Goal: Manage account settings

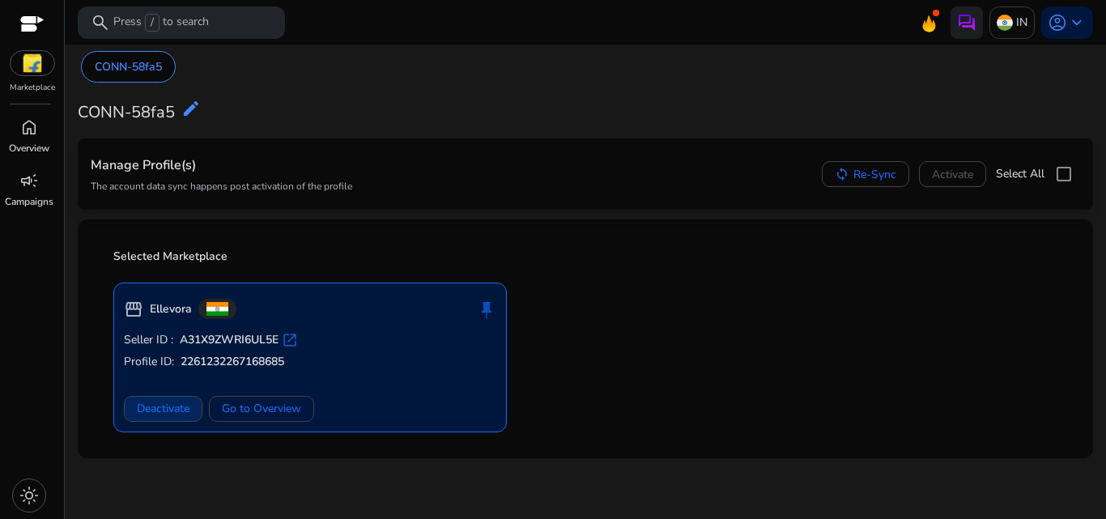
click at [163, 405] on span "Deactivate" at bounding box center [163, 408] width 53 height 17
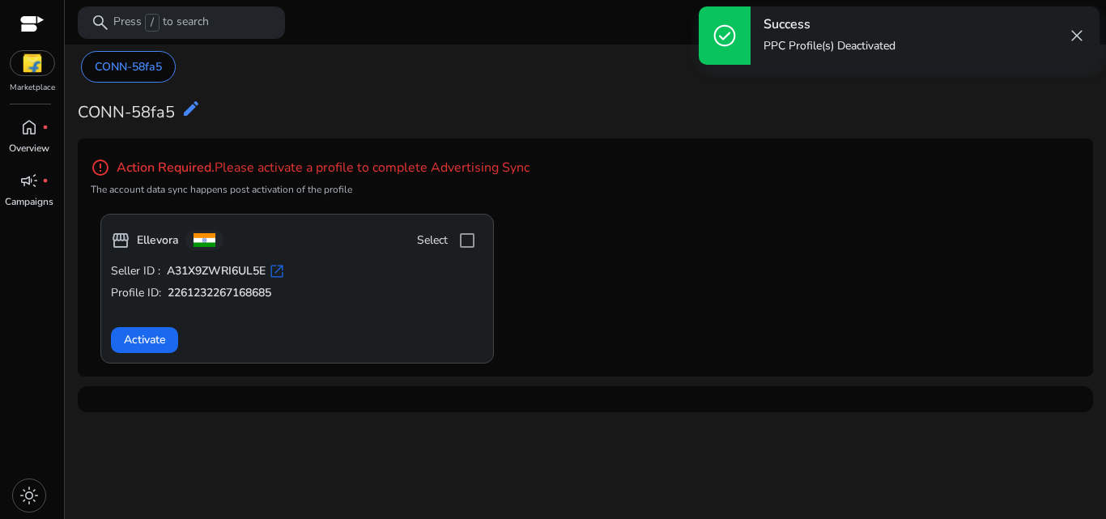
click at [1078, 32] on span "close" at bounding box center [1076, 35] width 19 height 19
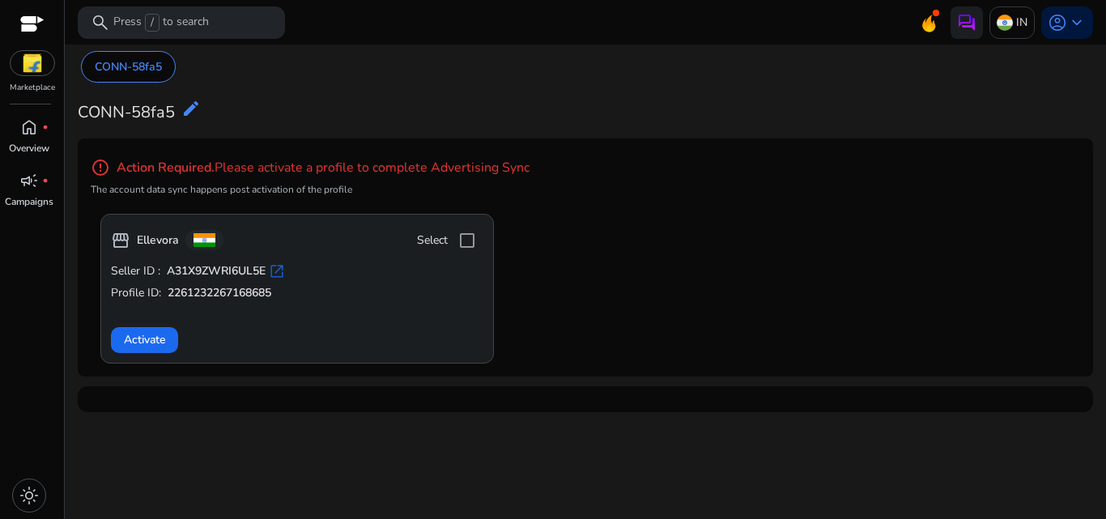
click at [32, 71] on img at bounding box center [33, 63] width 44 height 24
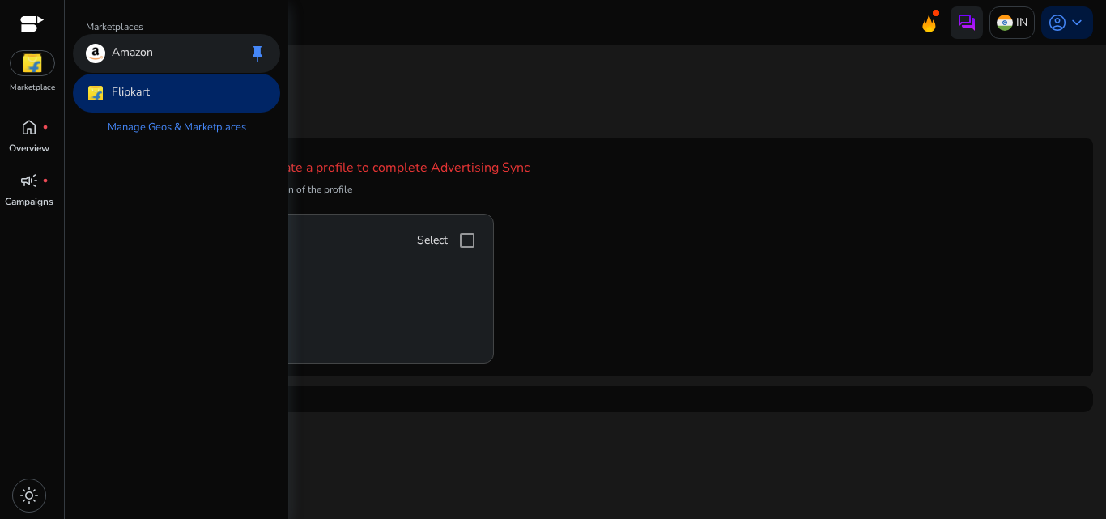
click at [257, 49] on span "keep" at bounding box center [257, 53] width 19 height 19
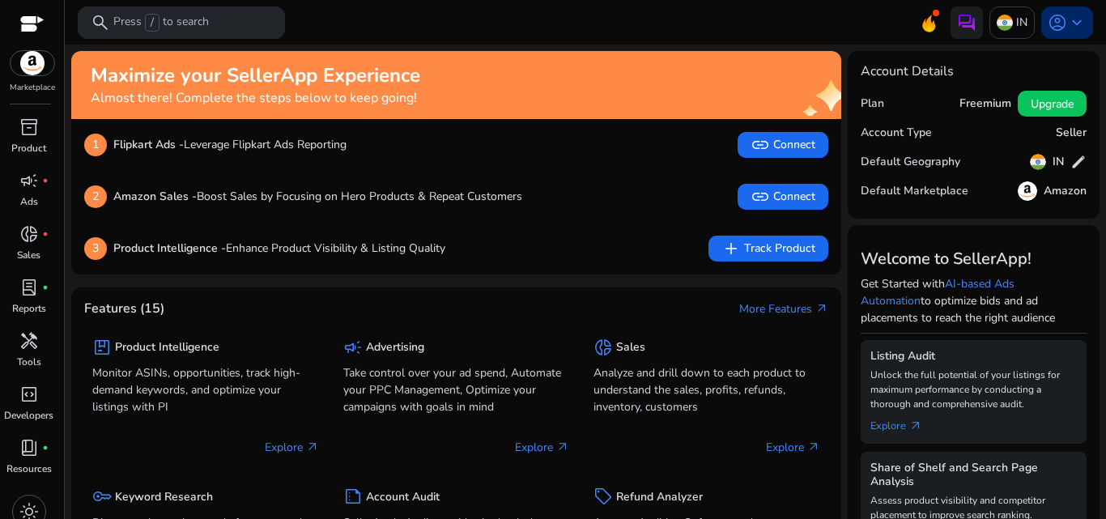
click at [1081, 22] on div "account_circle keyboard_arrow_down" at bounding box center [1067, 22] width 52 height 32
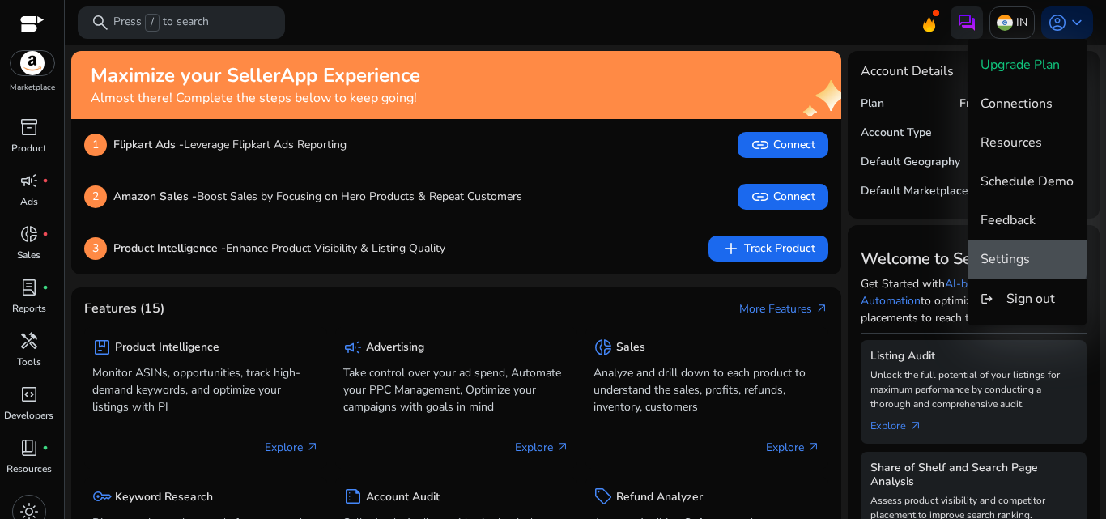
click at [1024, 257] on span "Settings" at bounding box center [1004, 259] width 49 height 18
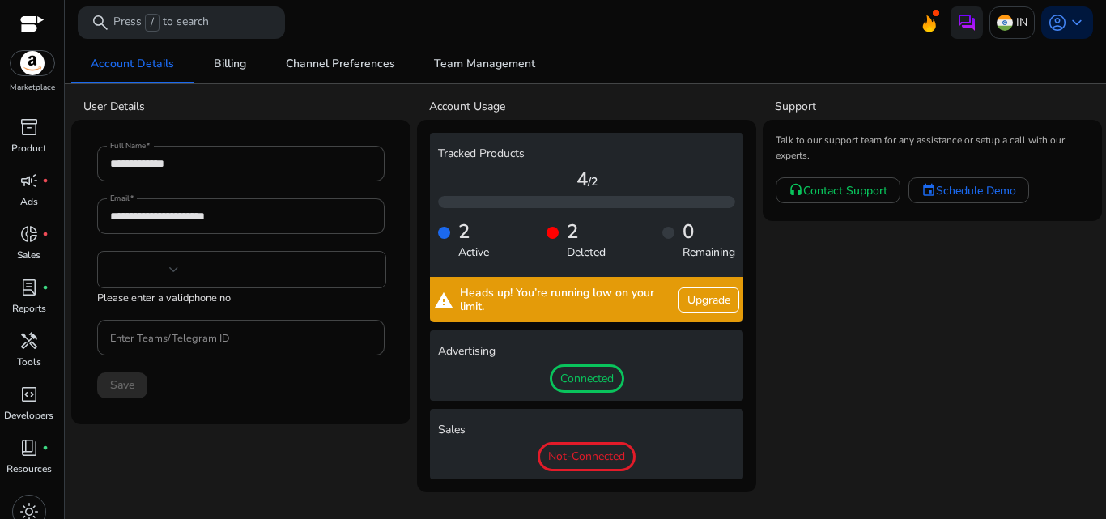
type input "***"
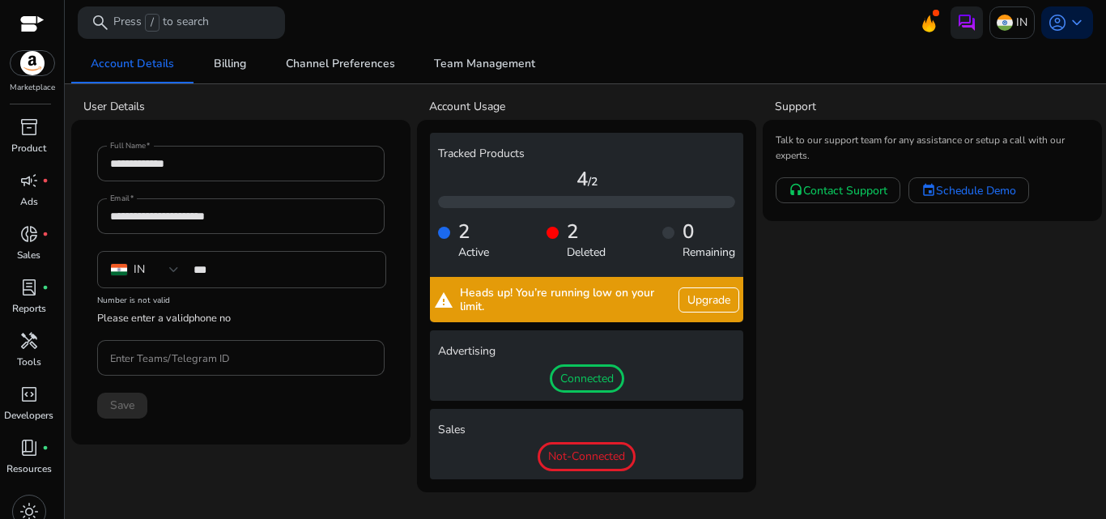
click at [602, 370] on span "Connected" at bounding box center [587, 378] width 74 height 29
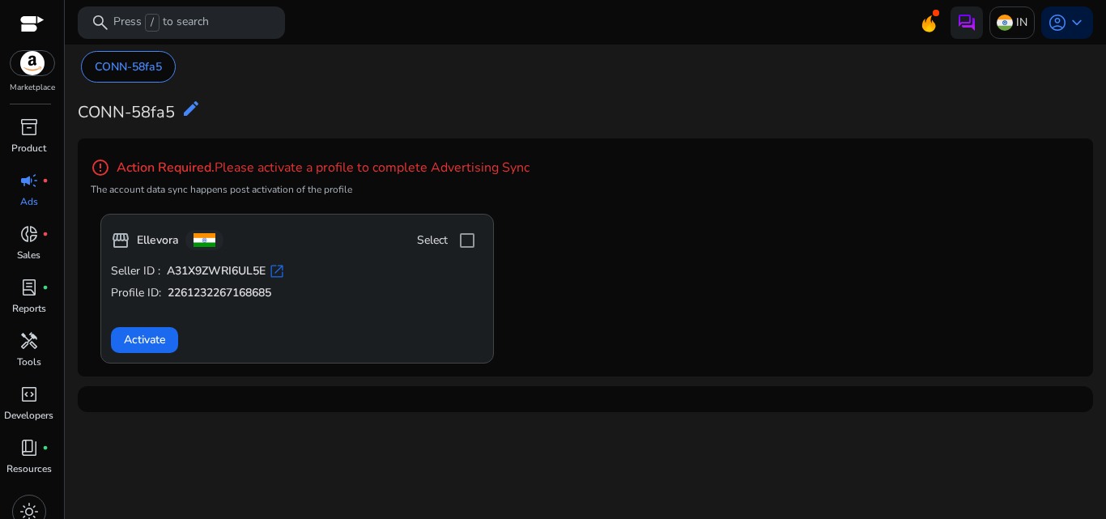
click at [282, 270] on span "open_in_new" at bounding box center [277, 271] width 16 height 16
click at [192, 106] on mat-icon "edit" at bounding box center [190, 108] width 19 height 19
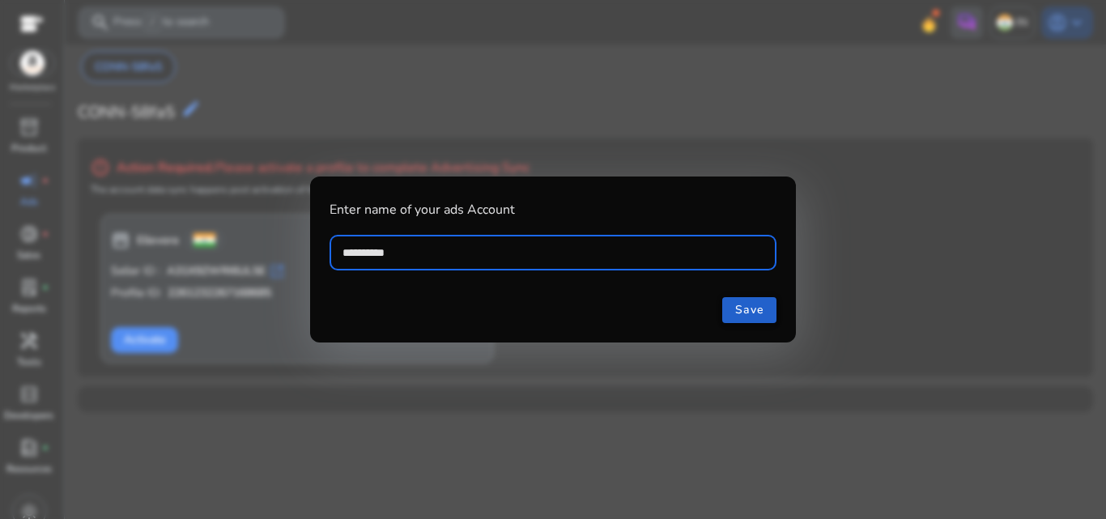
click at [745, 310] on span "Save" at bounding box center [749, 309] width 28 height 17
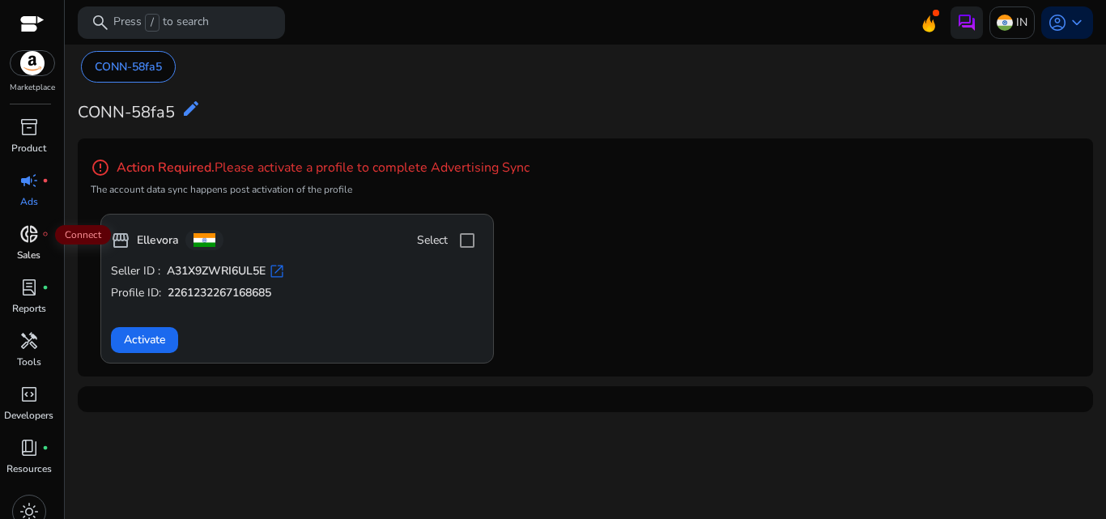
click at [28, 232] on span "donut_small" at bounding box center [28, 233] width 19 height 19
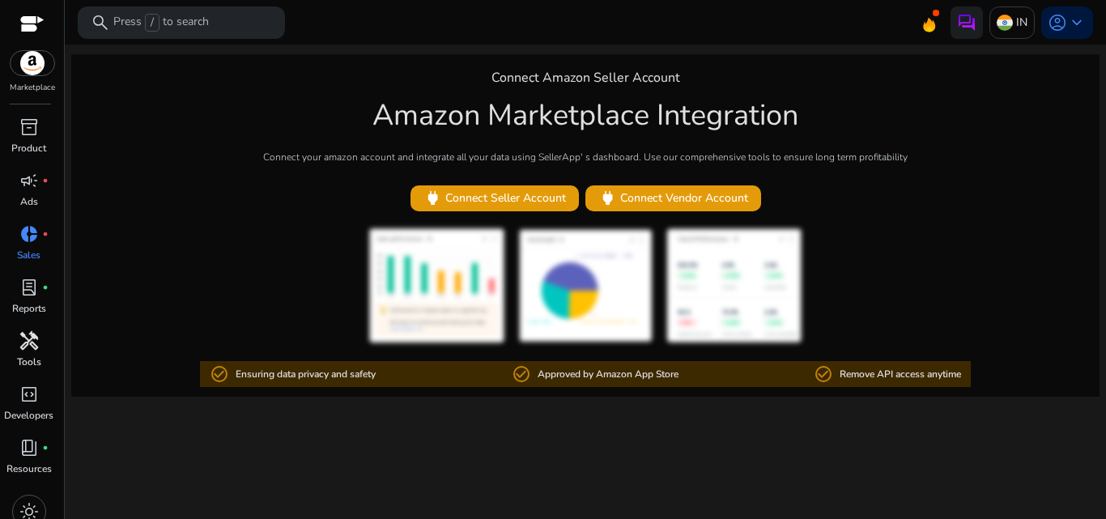
scroll to position [16, 0]
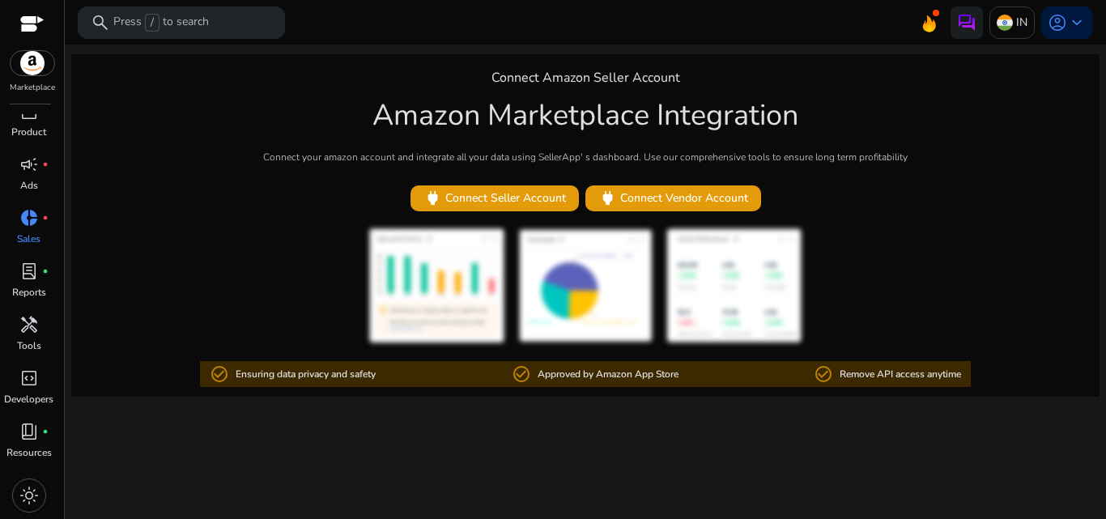
click at [28, 217] on span "donut_small" at bounding box center [28, 217] width 19 height 19
click at [1076, 16] on span "keyboard_arrow_down" at bounding box center [1076, 22] width 19 height 19
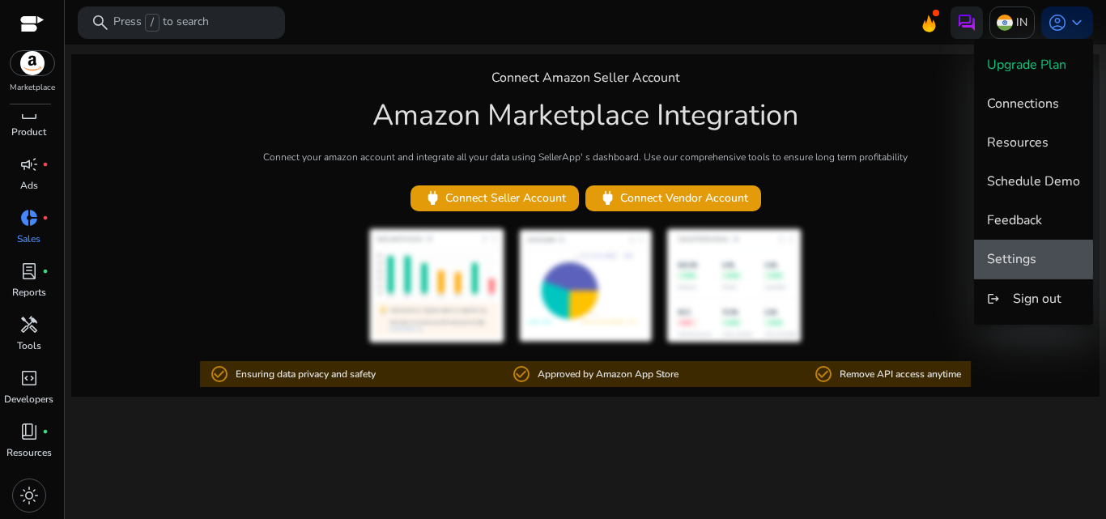
click at [1012, 258] on span "Settings" at bounding box center [1011, 259] width 49 height 18
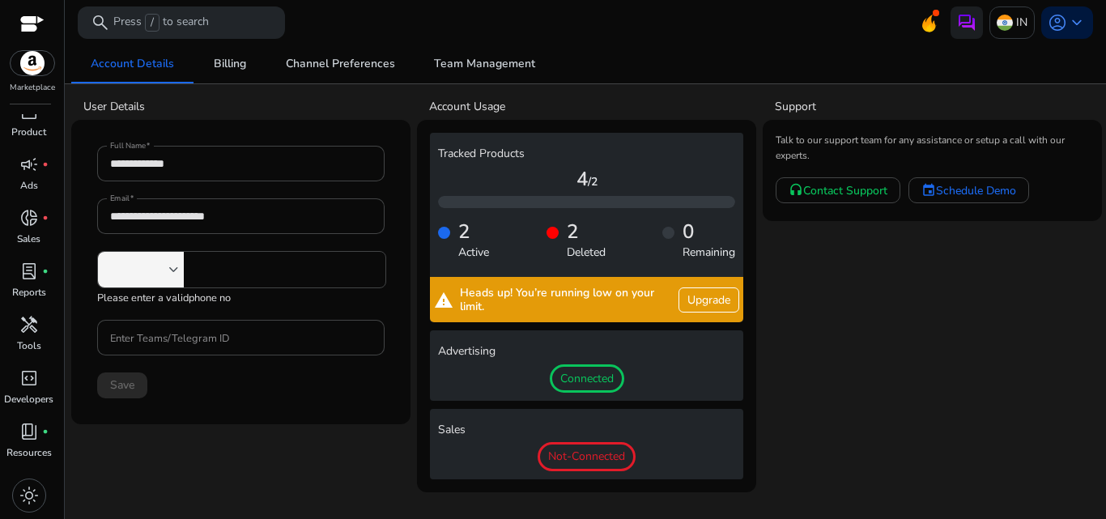
type input "***"
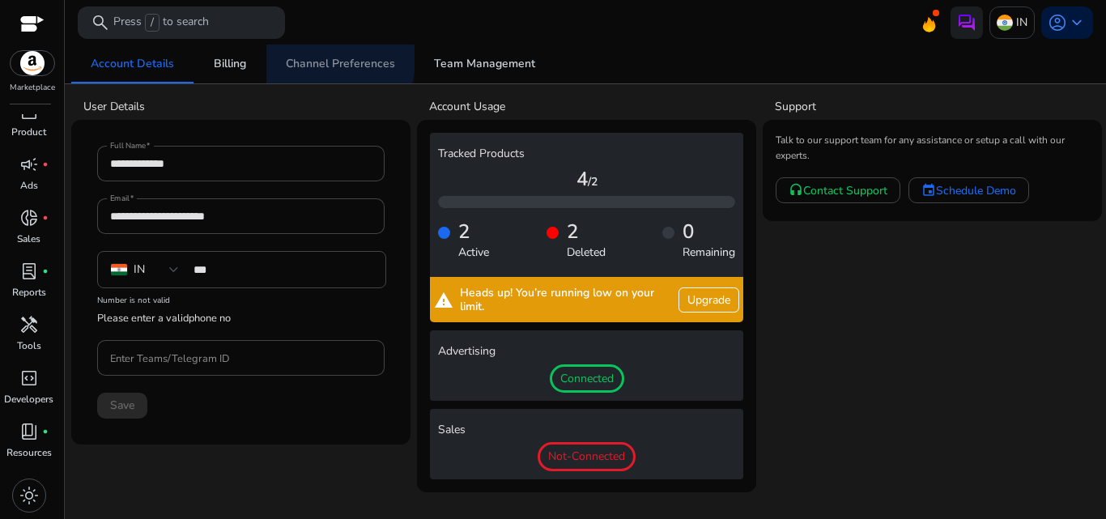
click at [322, 59] on span "Channel Preferences" at bounding box center [340, 63] width 109 height 11
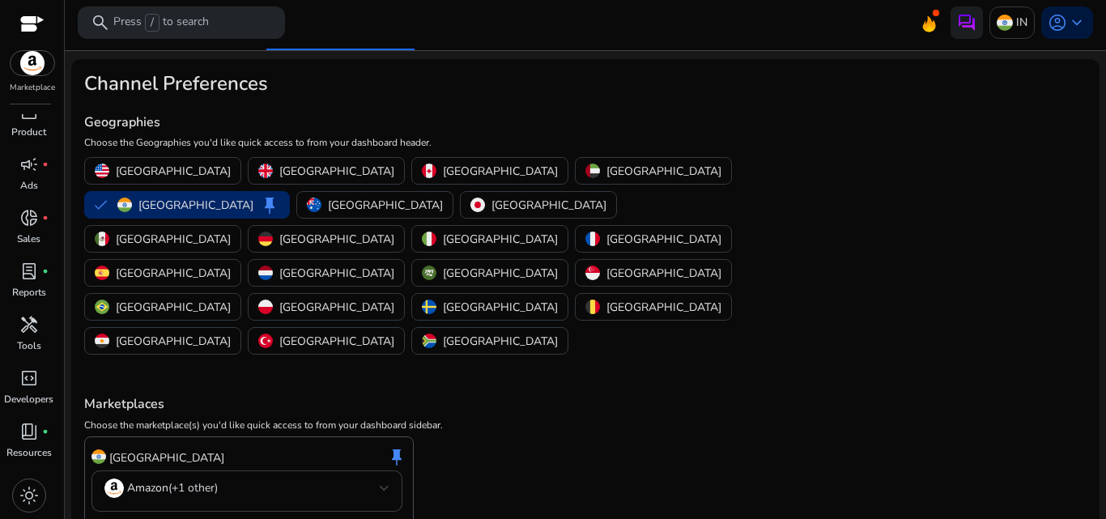
scroll to position [50, 0]
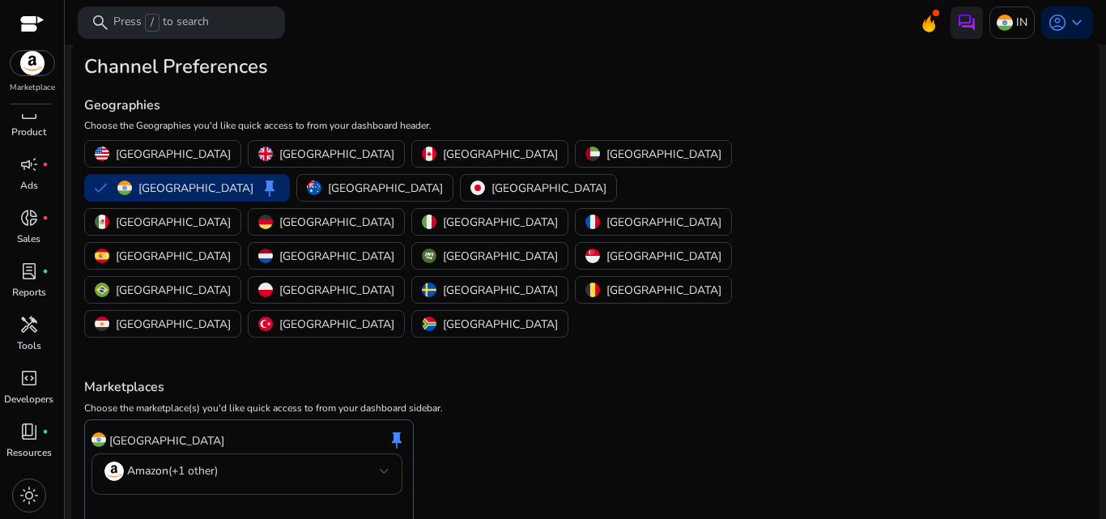
click at [383, 461] on div at bounding box center [385, 470] width 10 height 19
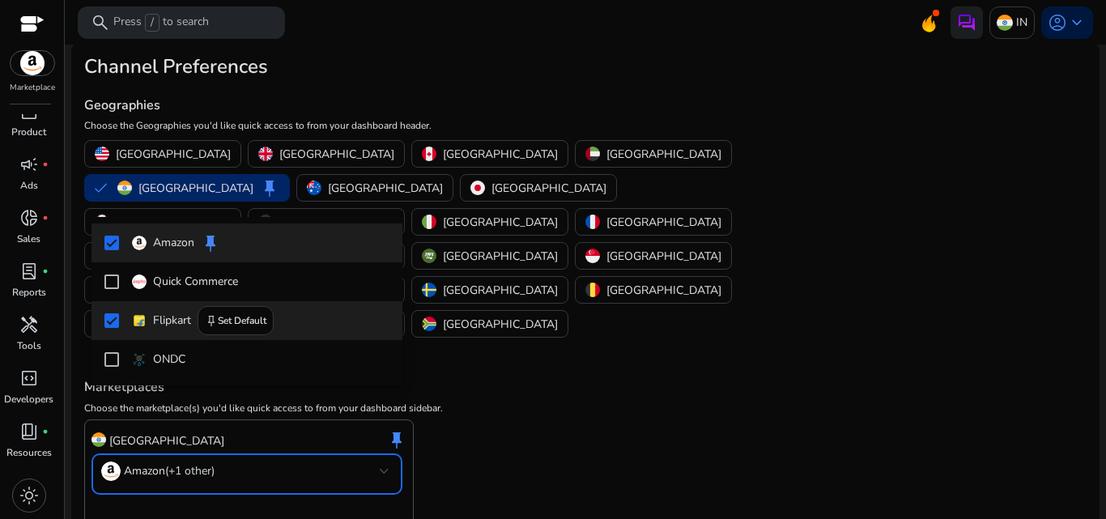
click at [112, 321] on mat-pseudo-checkbox at bounding box center [111, 320] width 15 height 15
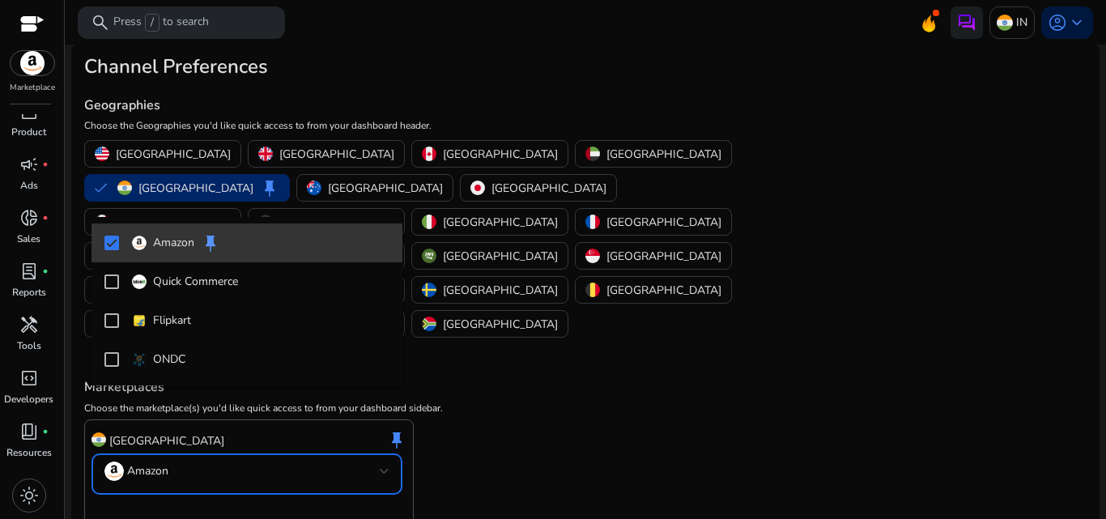
click at [108, 240] on mat-pseudo-checkbox at bounding box center [111, 243] width 15 height 15
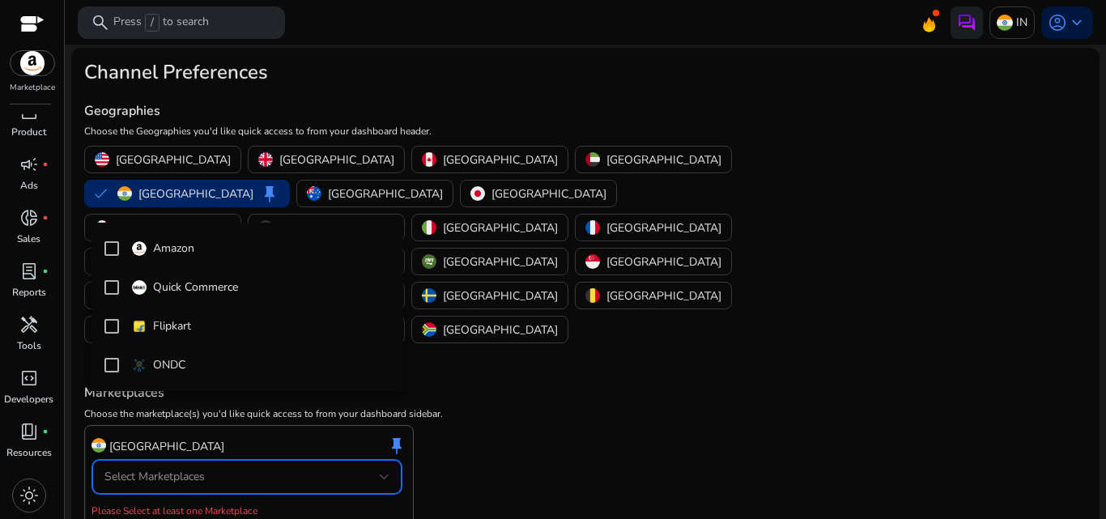
click at [484, 371] on div at bounding box center [553, 259] width 1106 height 519
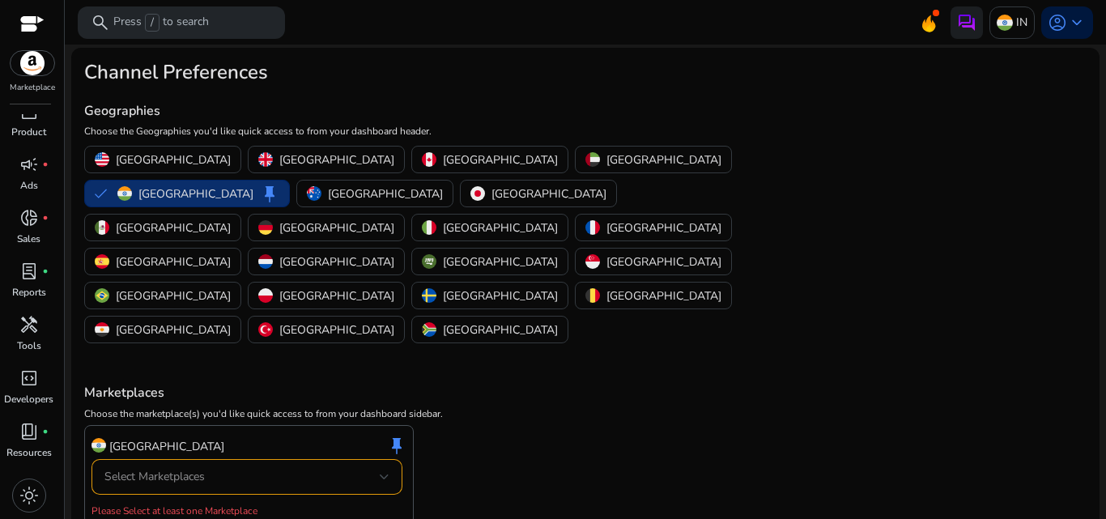
click at [289, 180] on button "India keep" at bounding box center [187, 193] width 204 height 26
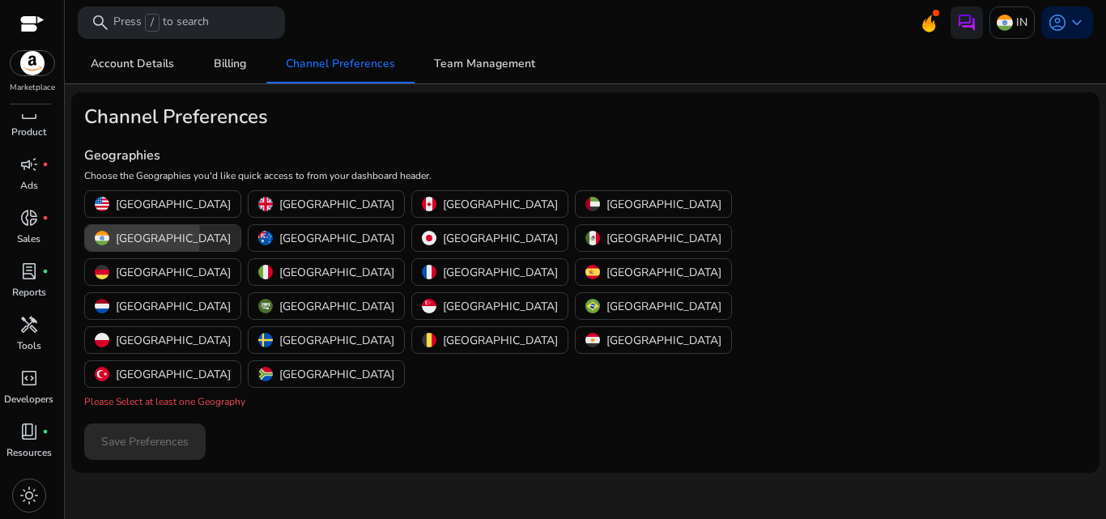
scroll to position [0, 0]
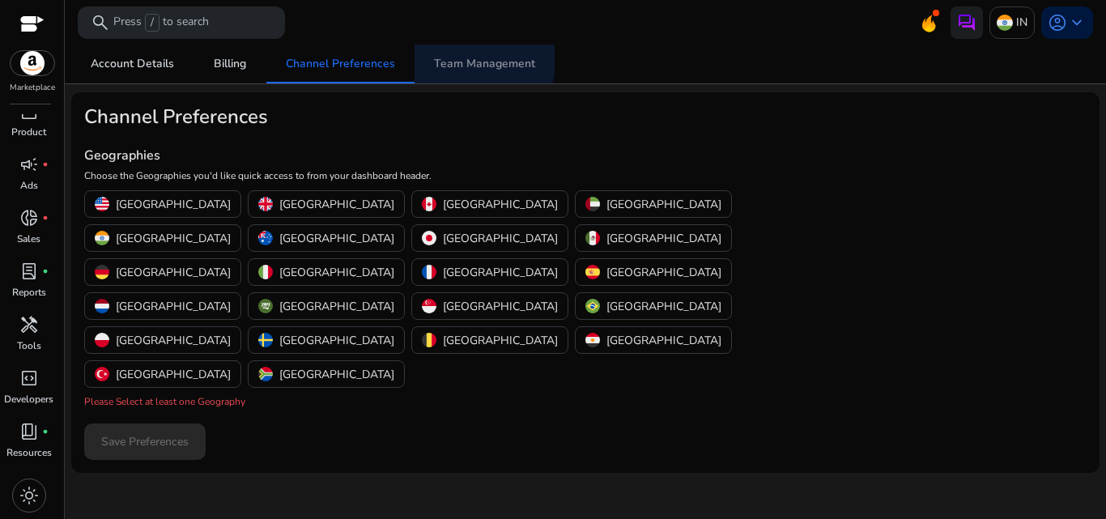
click at [462, 58] on span "Team Management" at bounding box center [484, 63] width 101 height 11
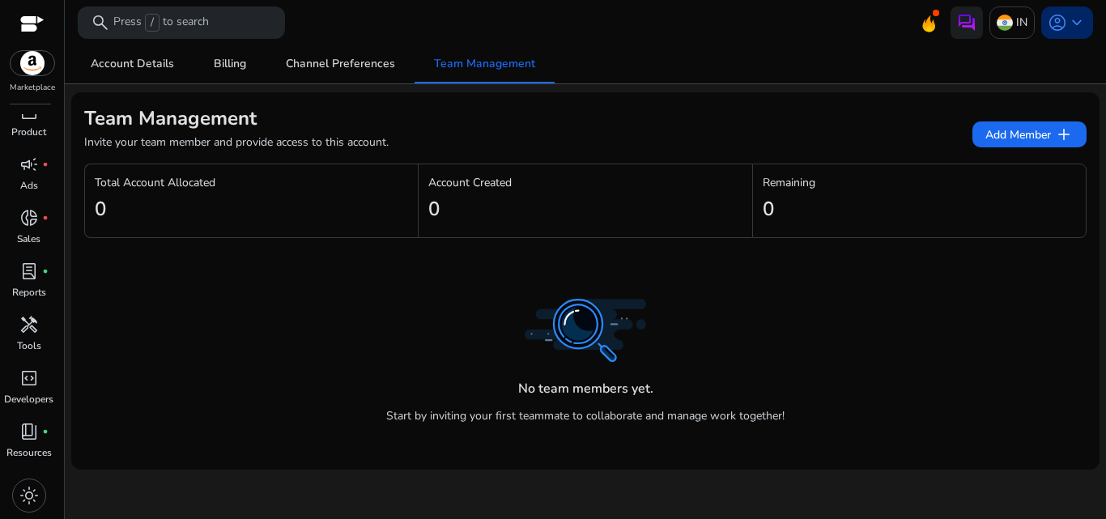
click at [1070, 23] on span "keyboard_arrow_down" at bounding box center [1076, 22] width 19 height 19
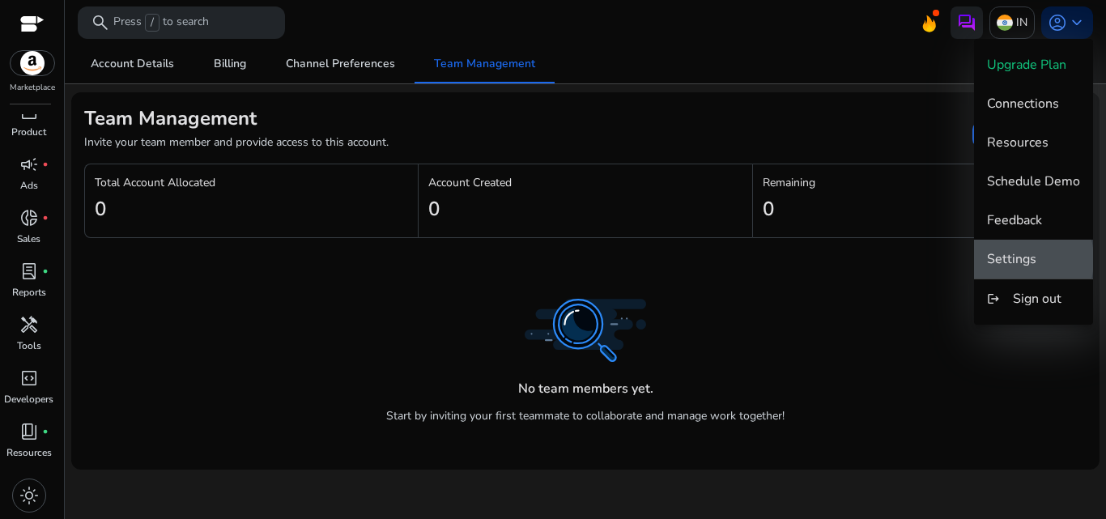
click at [1003, 259] on span "Settings" at bounding box center [1011, 259] width 49 height 18
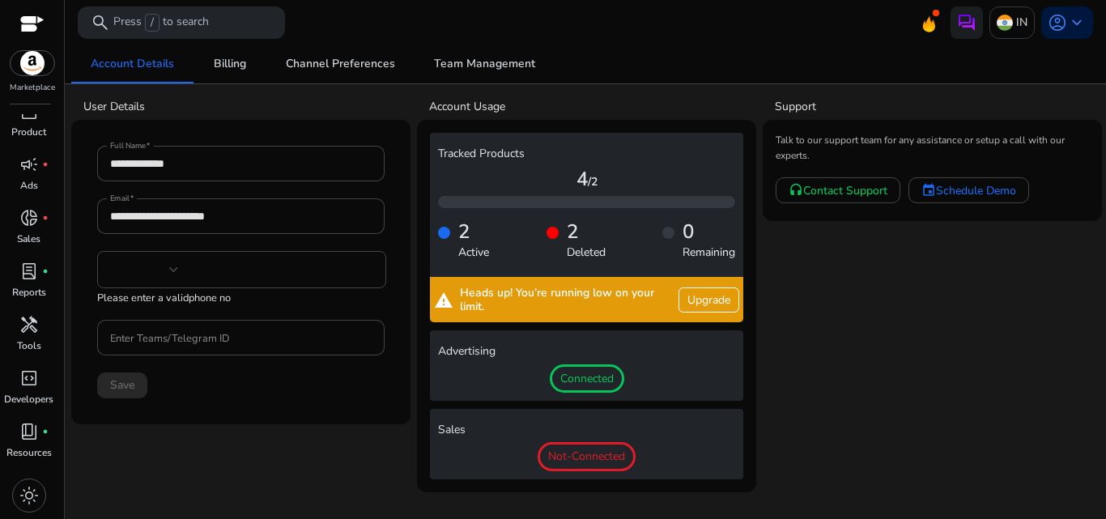
type input "***"
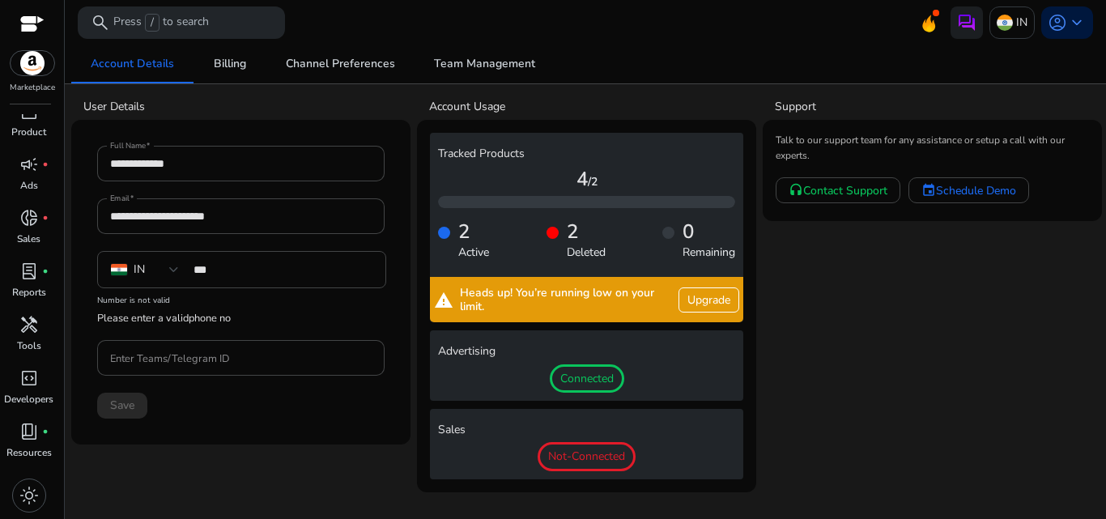
click at [581, 457] on span "Not-Connected" at bounding box center [586, 456] width 98 height 29
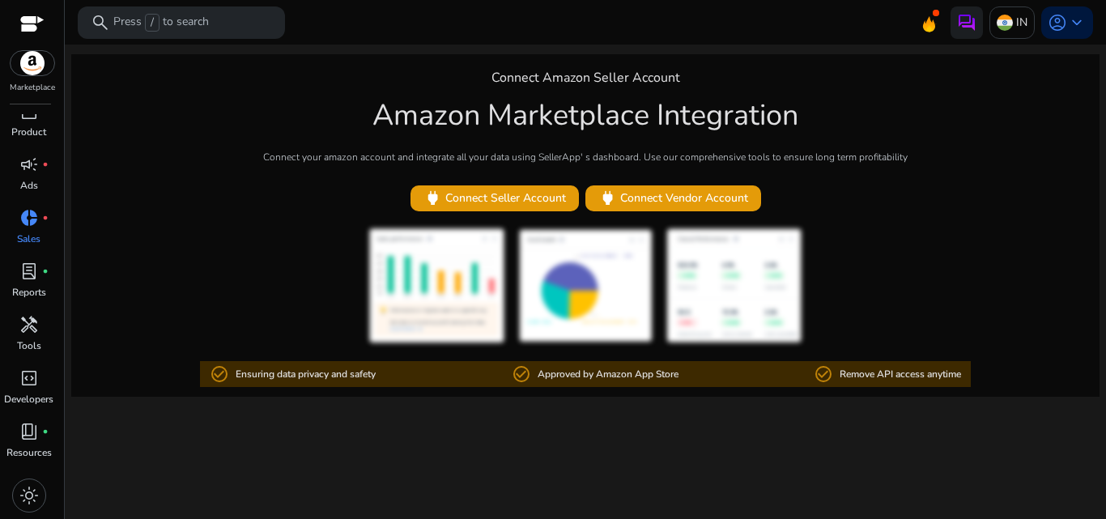
click at [26, 21] on div at bounding box center [32, 25] width 24 height 19
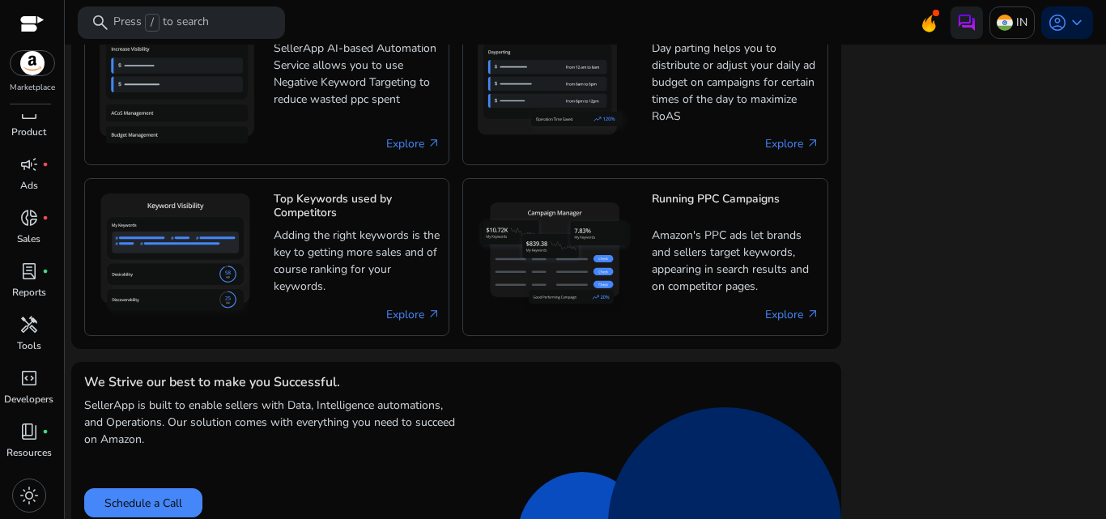
scroll to position [1063, 0]
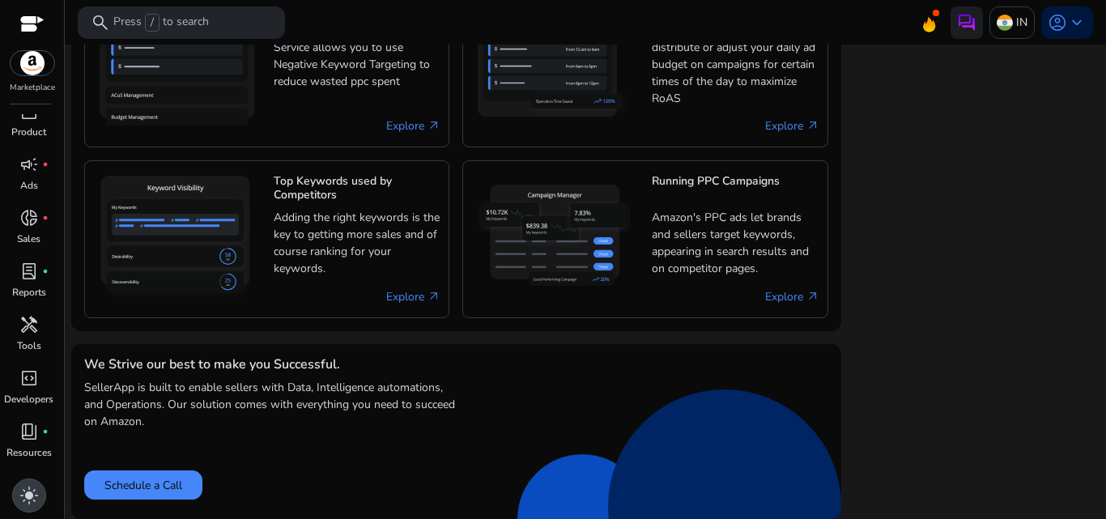
drag, startPoint x: 42, startPoint y: 489, endPoint x: 73, endPoint y: 482, distance: 31.4
click at [73, 482] on mat-sidenav-container "Marketplace inventory_2 Product campaign fiber_manual_record Ads donut_small fi…" at bounding box center [553, 259] width 1106 height 519
click at [23, 486] on span "light_mode" at bounding box center [28, 495] width 19 height 19
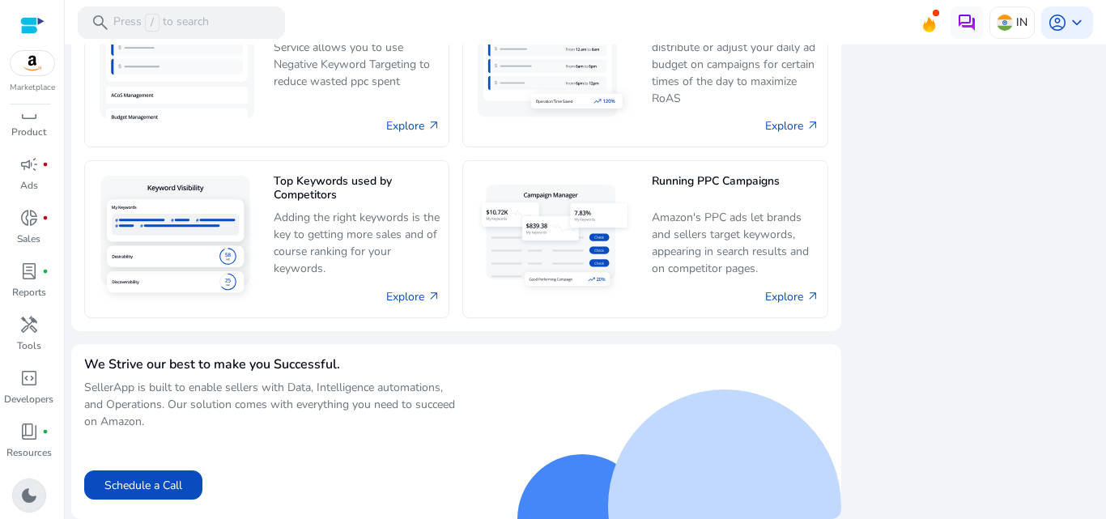
click at [19, 495] on span "dark_mode" at bounding box center [28, 495] width 19 height 19
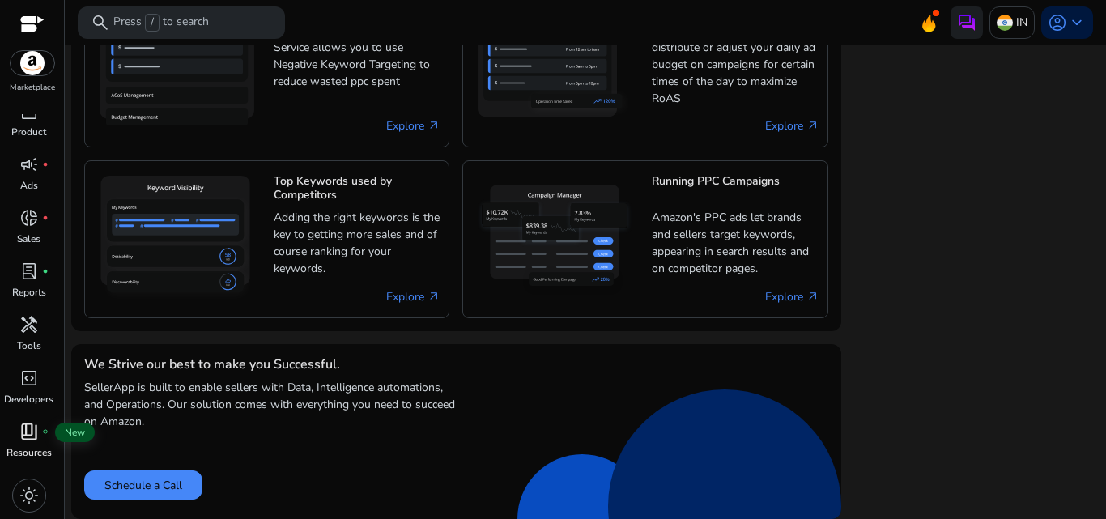
click at [19, 439] on span "book_4" at bounding box center [28, 431] width 19 height 19
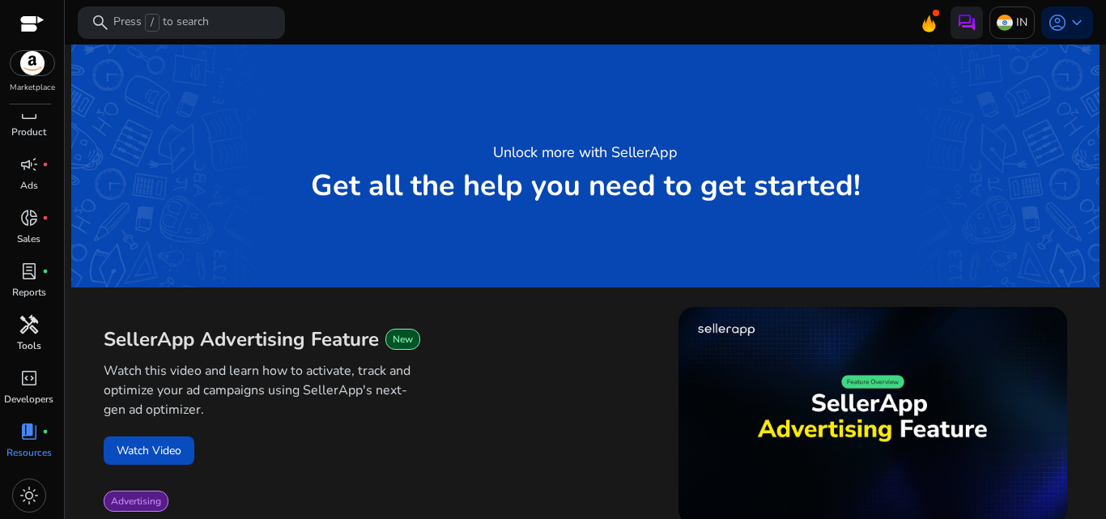
click at [26, 321] on span "handyman" at bounding box center [28, 324] width 19 height 19
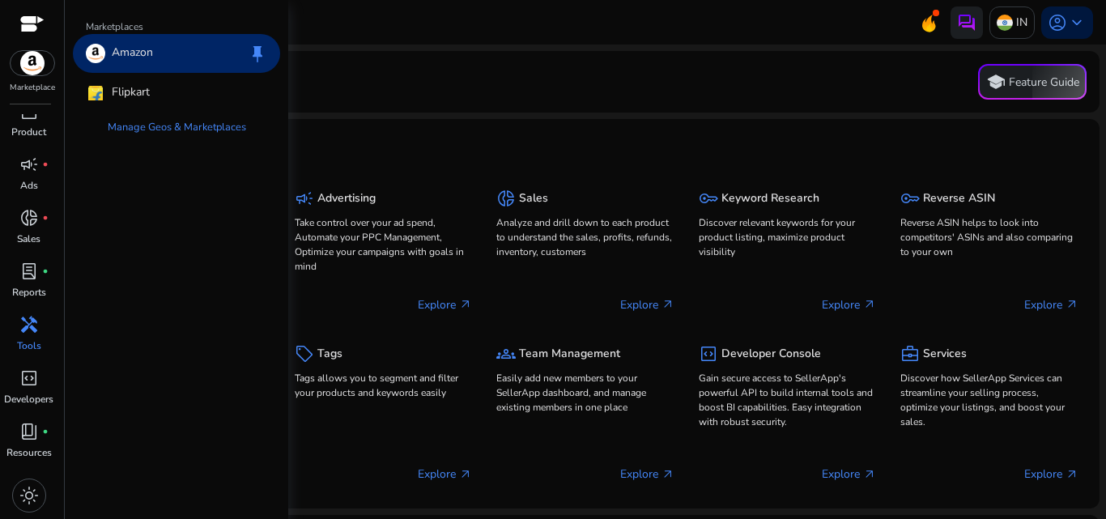
click at [28, 59] on img at bounding box center [33, 63] width 44 height 24
drag, startPoint x: 136, startPoint y: 51, endPoint x: 112, endPoint y: 57, distance: 24.9
click at [112, 57] on p "Amazon" at bounding box center [132, 53] width 41 height 19
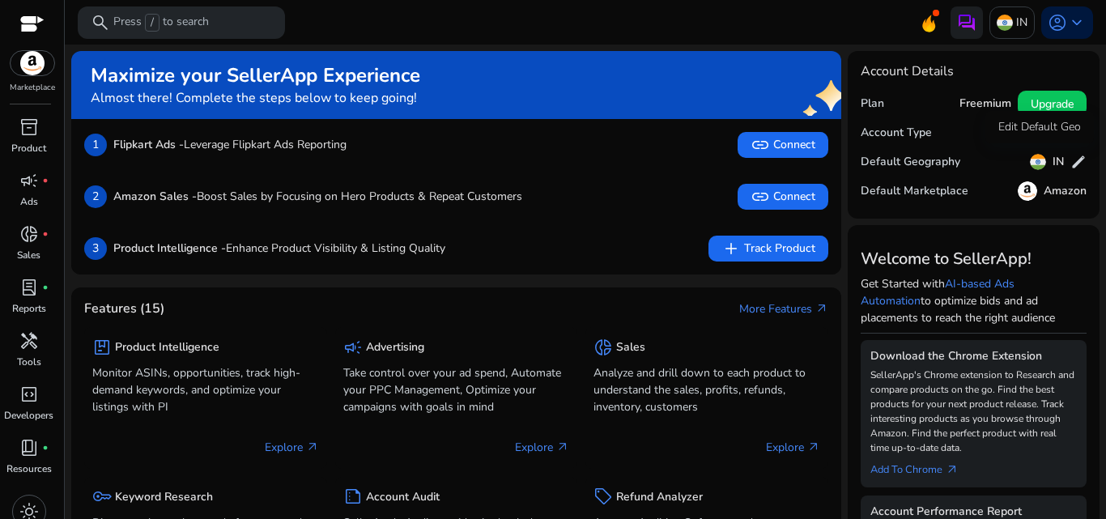
click at [1072, 159] on span "edit" at bounding box center [1078, 162] width 16 height 16
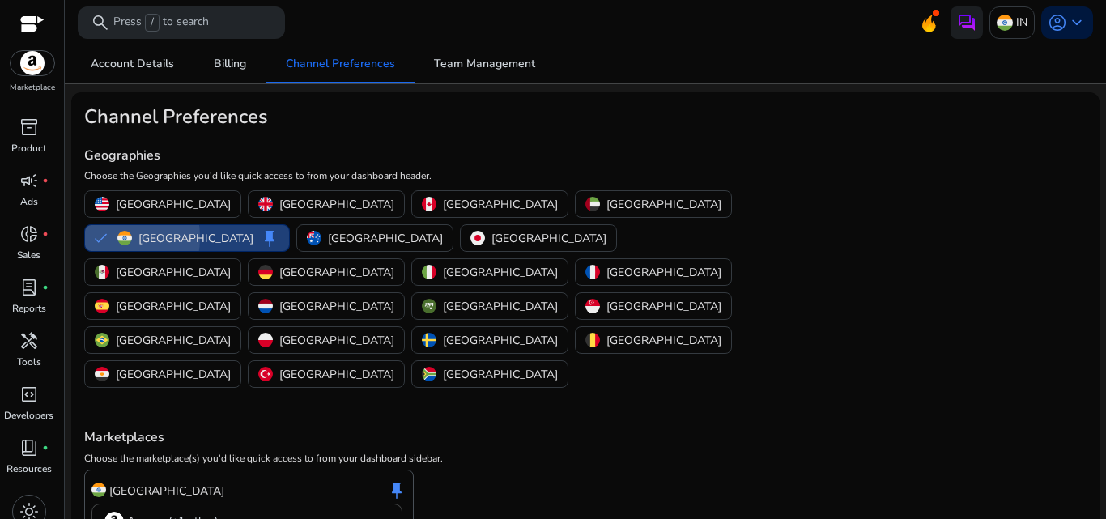
click at [289, 225] on button "India keep" at bounding box center [187, 238] width 204 height 26
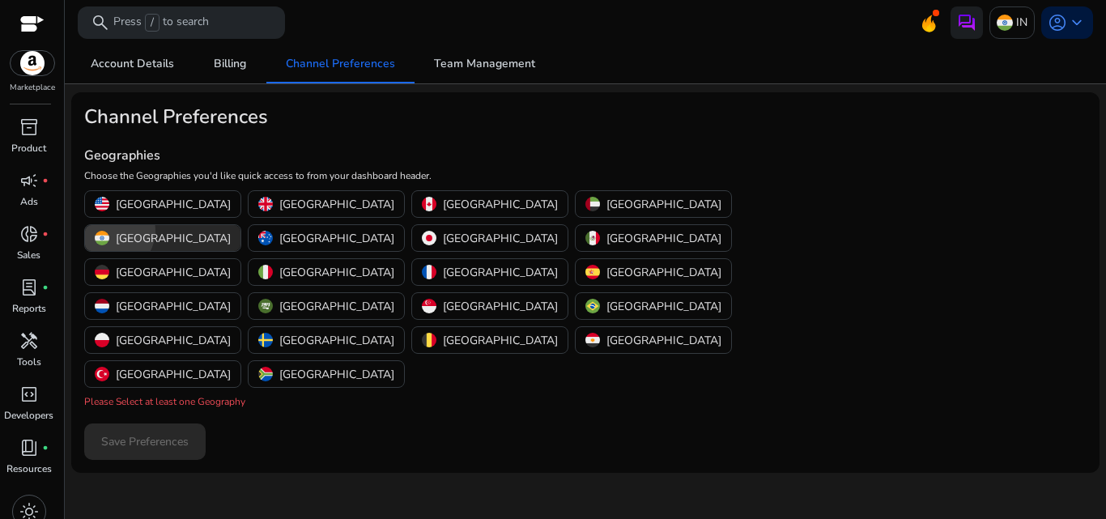
click at [231, 230] on div "[GEOGRAPHIC_DATA]" at bounding box center [163, 238] width 136 height 17
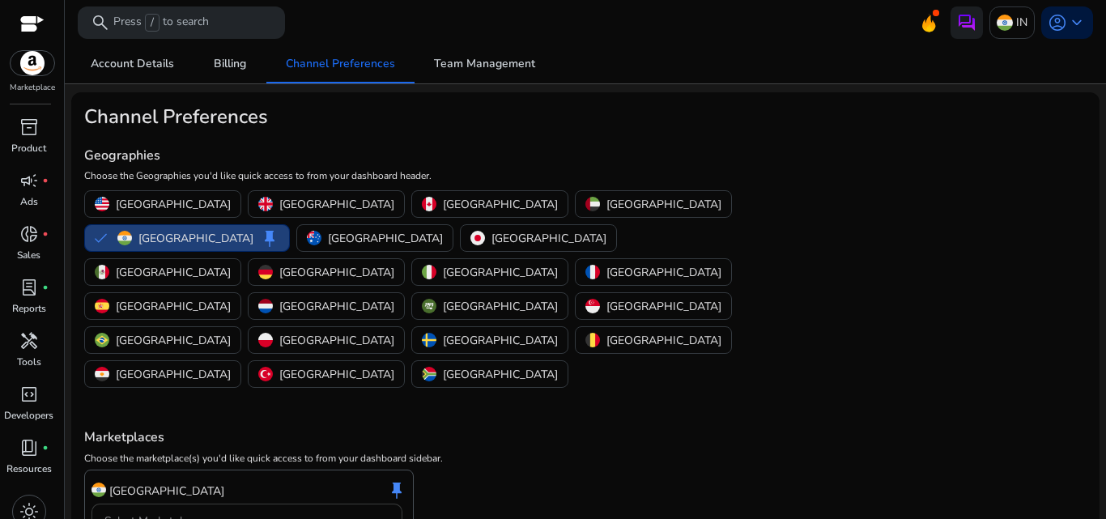
click at [388, 518] on div at bounding box center [385, 521] width 10 height 6
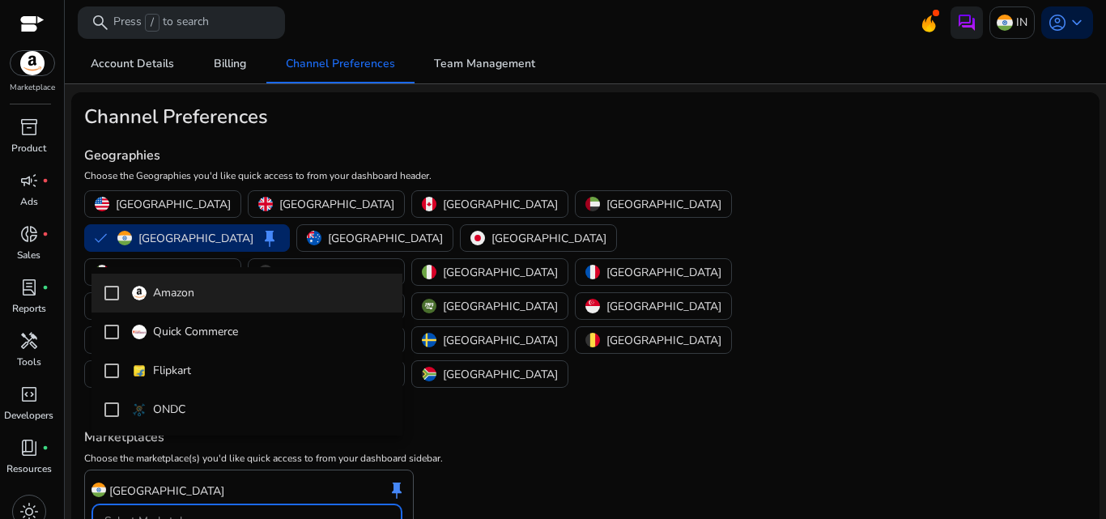
click at [525, 404] on div at bounding box center [553, 259] width 1106 height 519
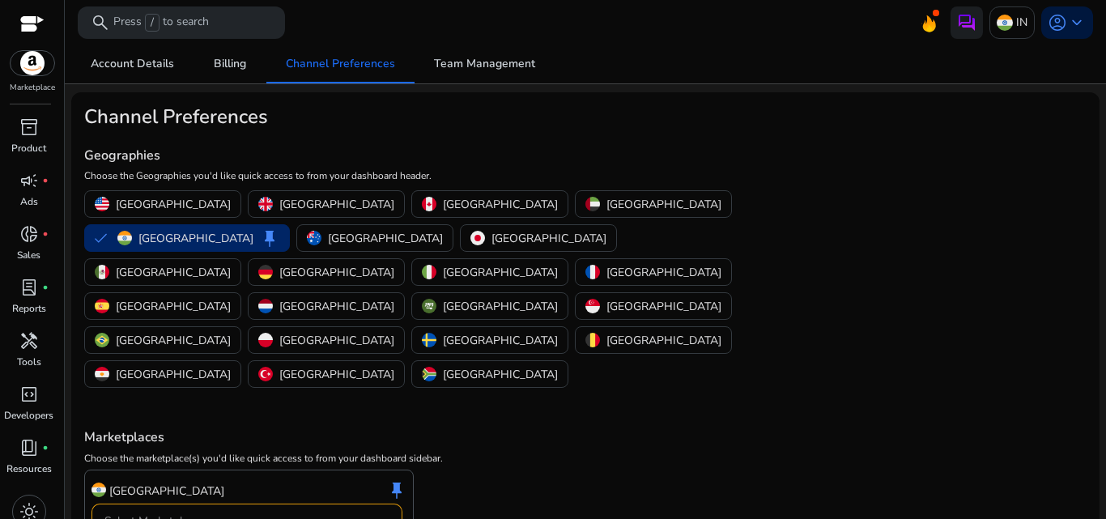
scroll to position [45, 0]
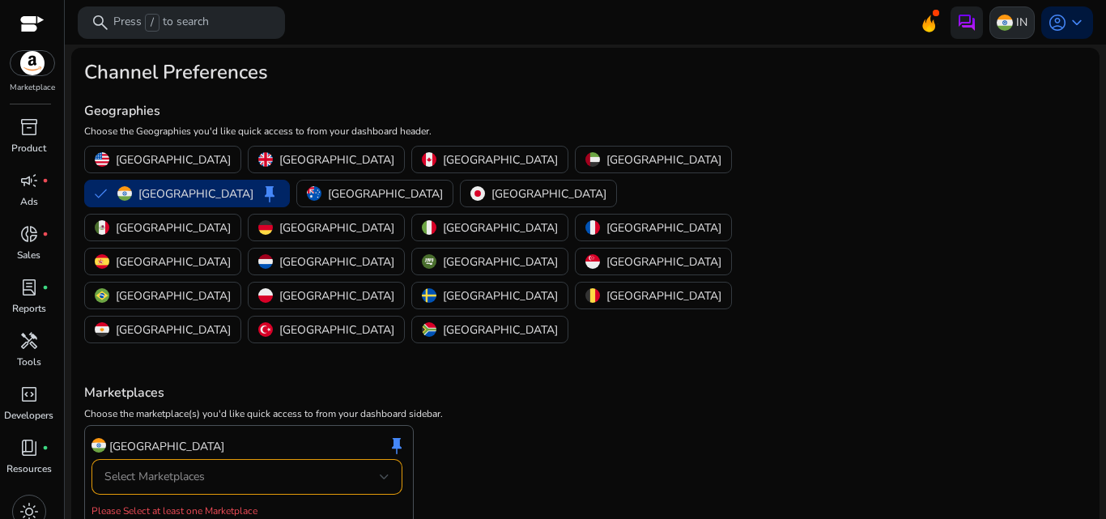
click at [996, 17] on img at bounding box center [1004, 23] width 16 height 16
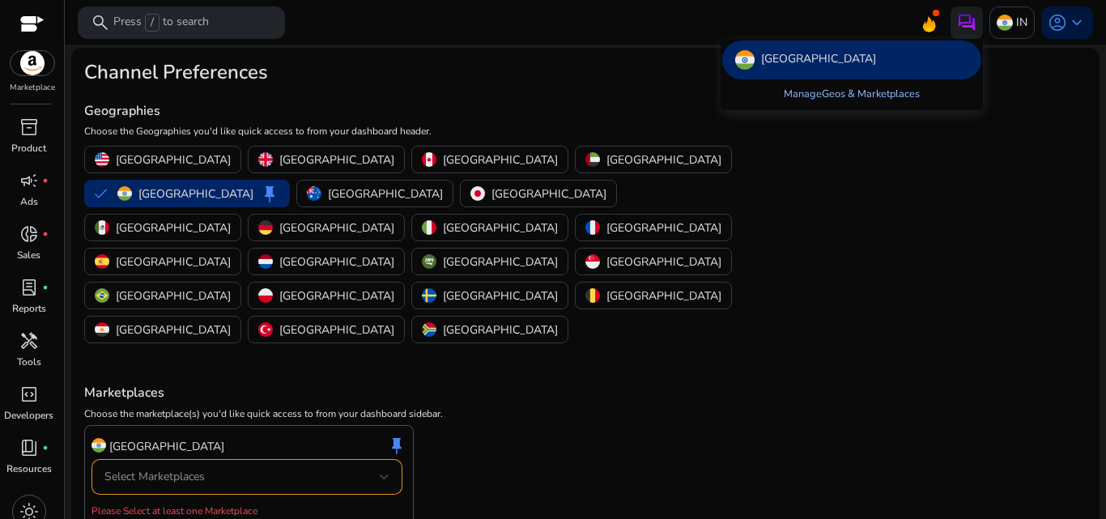
click at [867, 95] on link "Manage Geos & Marketplaces" at bounding box center [852, 93] width 162 height 29
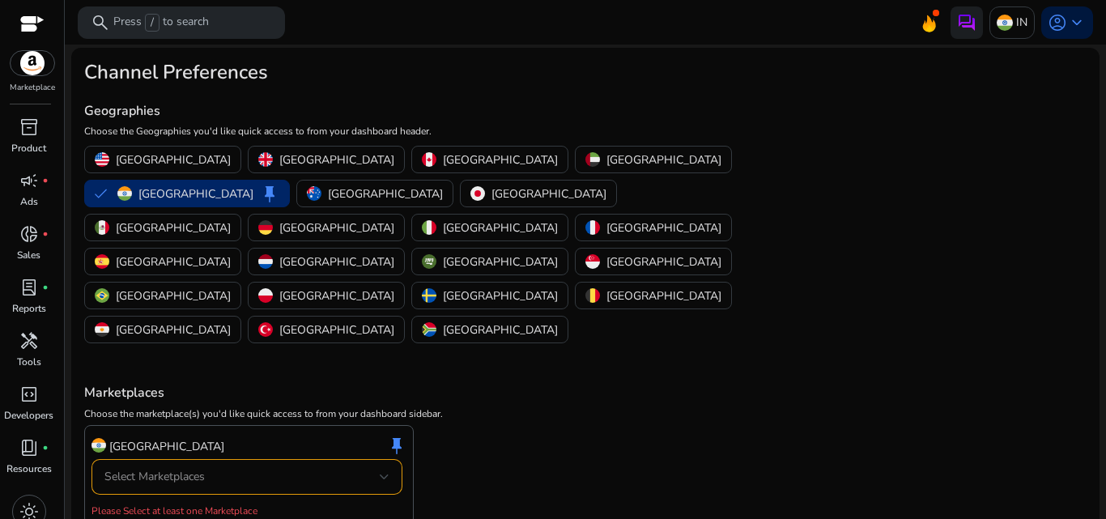
scroll to position [0, 0]
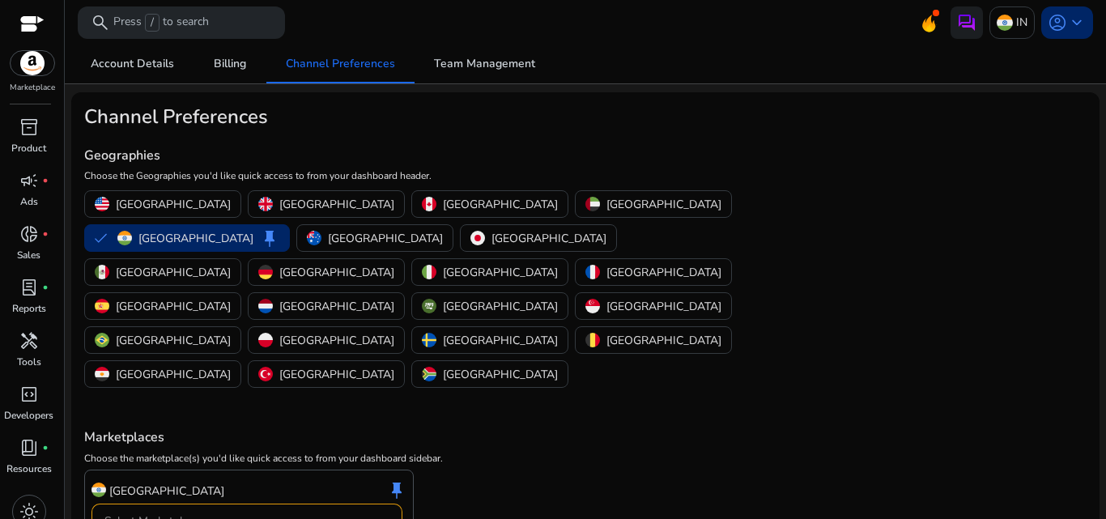
click at [1067, 22] on span "keyboard_arrow_down" at bounding box center [1076, 22] width 19 height 19
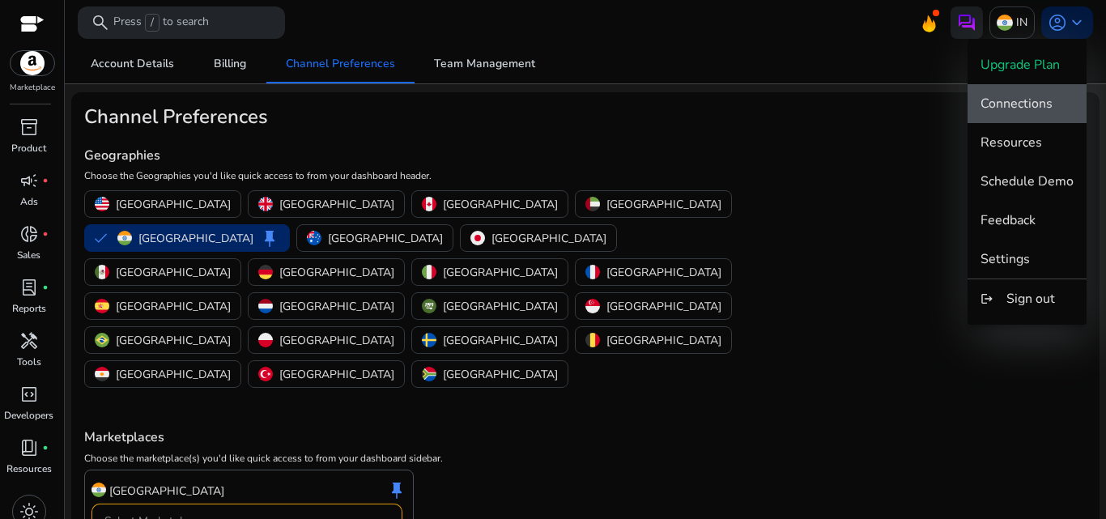
click at [1038, 108] on span "Connections" at bounding box center [1016, 104] width 72 height 18
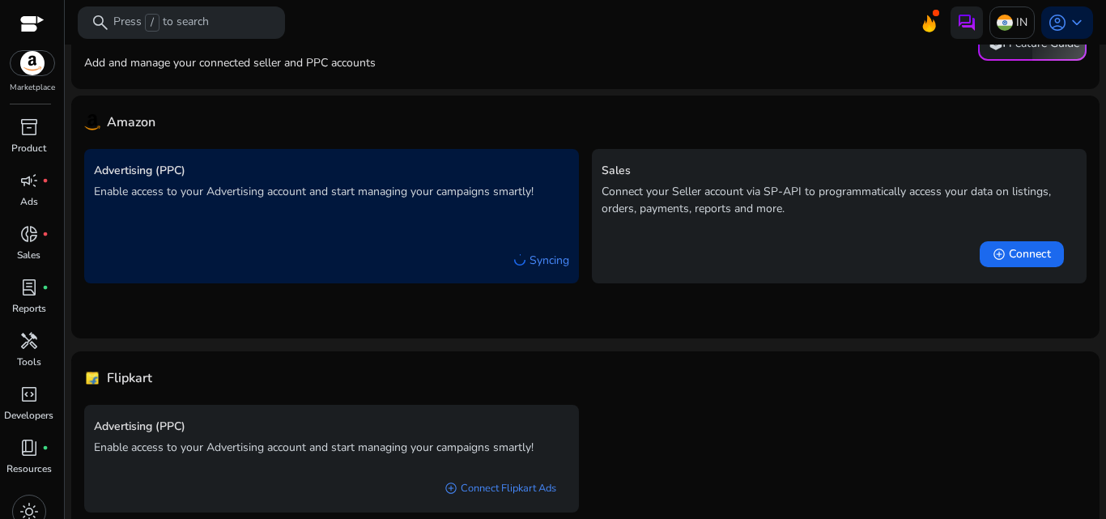
scroll to position [135, 0]
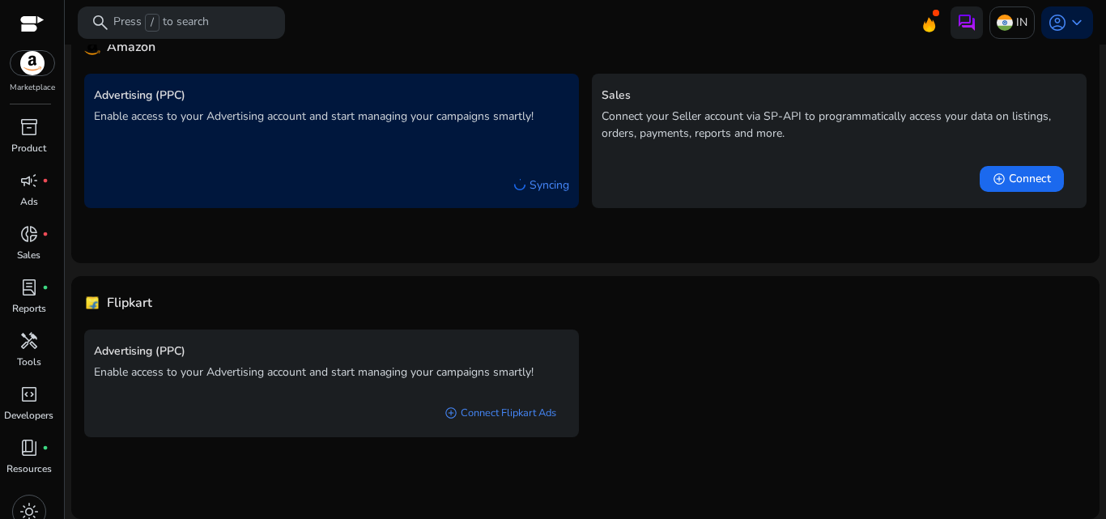
click at [554, 197] on div "Syncing" at bounding box center [541, 185] width 56 height 28
click at [553, 187] on p "Syncing" at bounding box center [549, 184] width 40 height 17
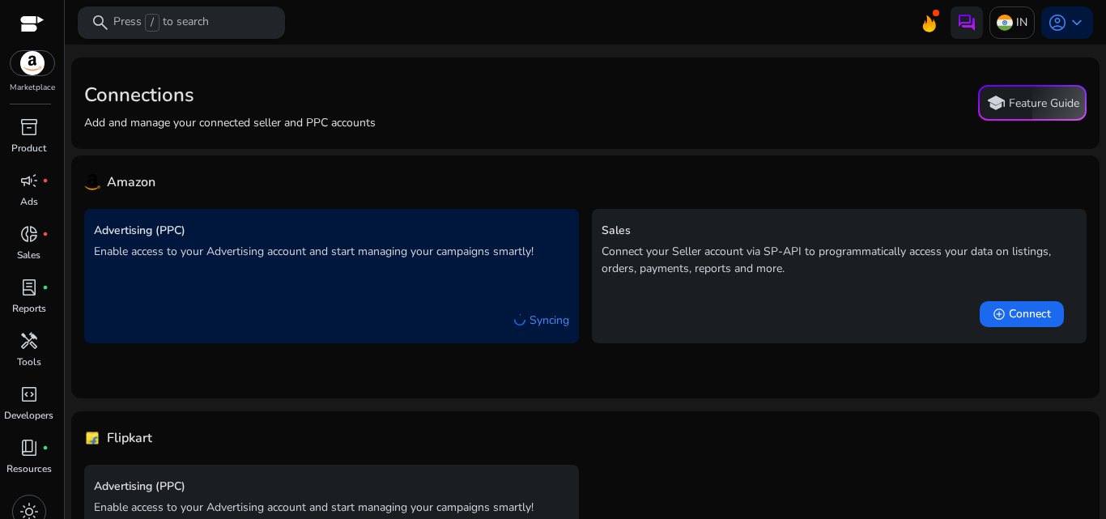
click at [150, 16] on span "/" at bounding box center [152, 23] width 15 height 18
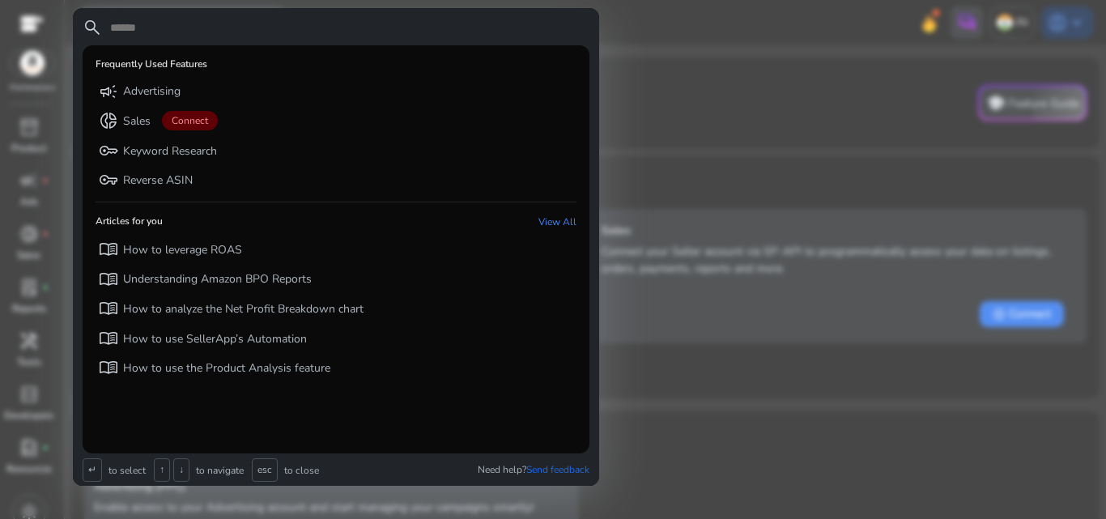
click at [273, 30] on input "text" at bounding box center [348, 27] width 481 height 19
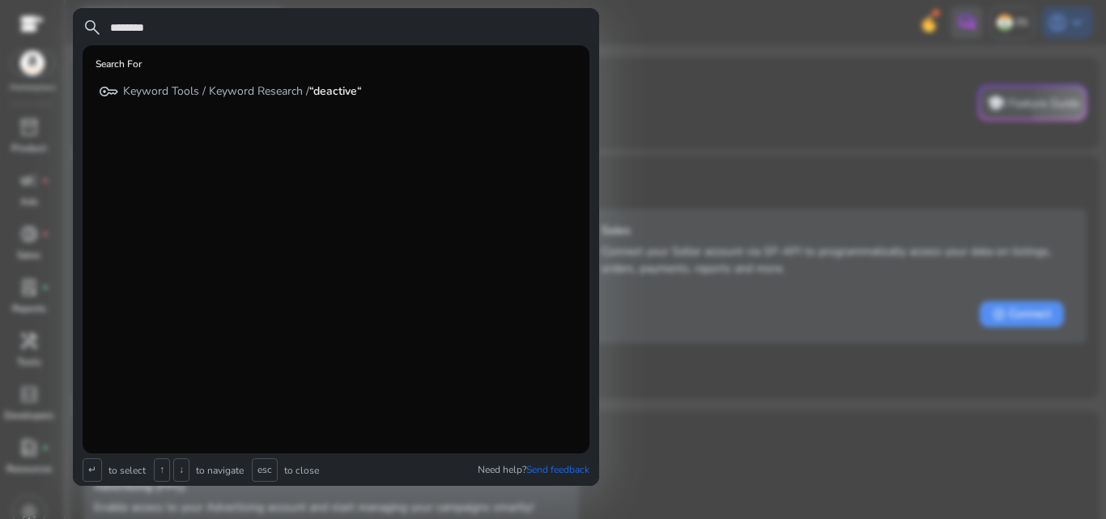
type input "********"
click at [659, 74] on div at bounding box center [553, 259] width 1106 height 519
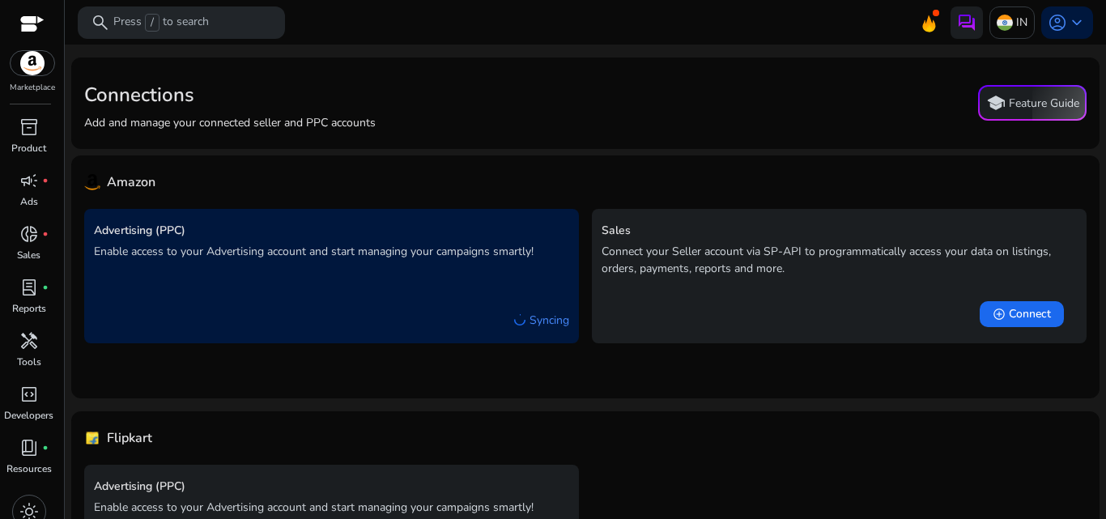
click at [694, 74] on div "Connections Add and manage your connected seller and PPC accounts school Featur…" at bounding box center [585, 103] width 1002 height 66
click at [25, 17] on div at bounding box center [32, 25] width 24 height 19
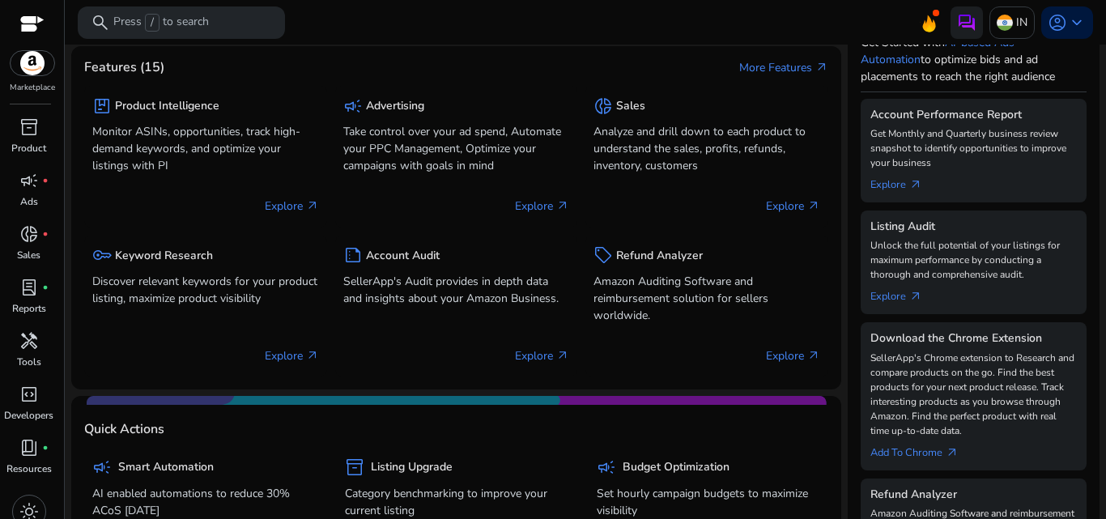
scroll to position [243, 0]
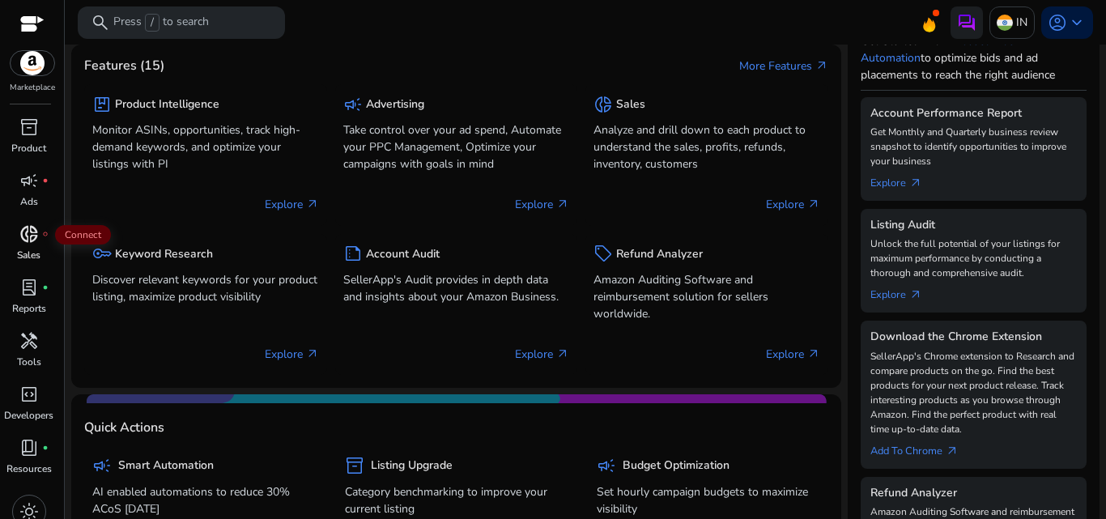
click at [34, 231] on span "donut_small" at bounding box center [28, 233] width 19 height 19
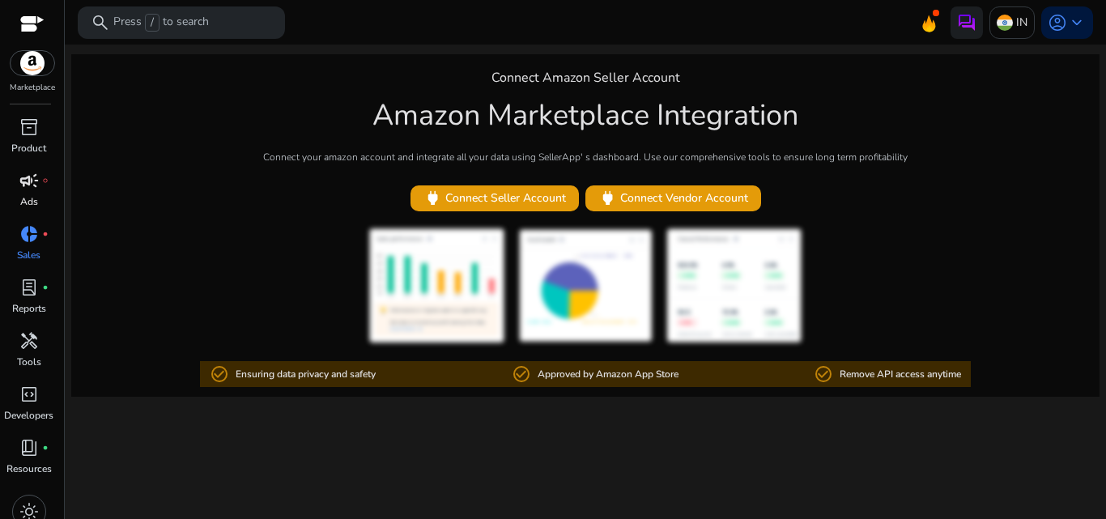
click at [22, 185] on span "campaign" at bounding box center [28, 180] width 19 height 19
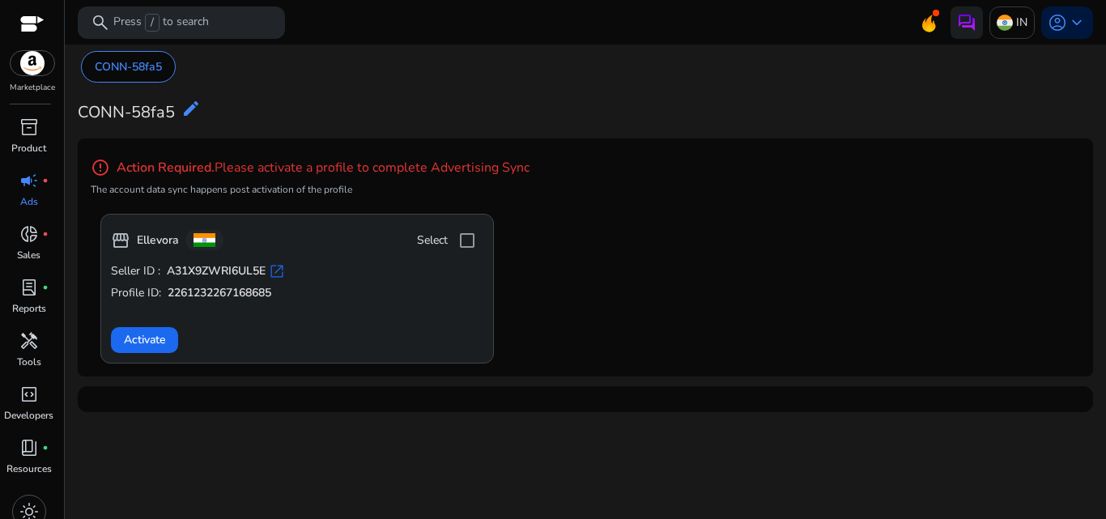
drag, startPoint x: 398, startPoint y: 270, endPoint x: 343, endPoint y: 301, distance: 63.4
click at [343, 301] on div "Seller ID : A31X9ZWRI6UL5E open_in_new Profile ID: 2261232267168685 Activate" at bounding box center [297, 308] width 372 height 90
click at [282, 343] on div "Activate" at bounding box center [297, 340] width 372 height 26
click at [416, 338] on div "Activate" at bounding box center [297, 340] width 372 height 26
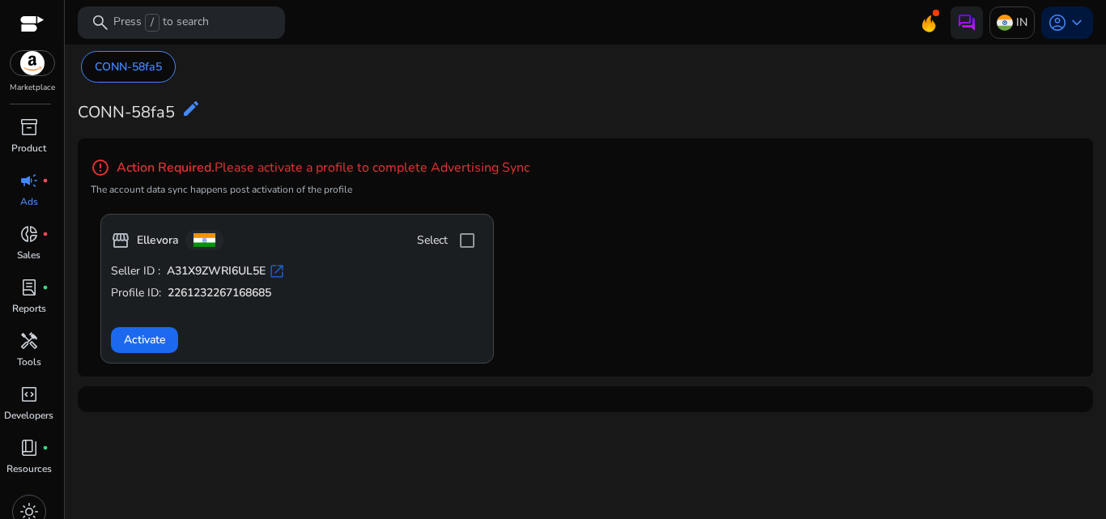
drag, startPoint x: 416, startPoint y: 338, endPoint x: 429, endPoint y: 260, distance: 78.8
click at [418, 337] on div "Activate" at bounding box center [297, 340] width 372 height 26
click at [31, 180] on span "campaign" at bounding box center [28, 180] width 19 height 19
click at [42, 294] on div "lab_profile fiber_manual_record" at bounding box center [28, 287] width 45 height 26
click at [26, 291] on span "lab_profile" at bounding box center [28, 287] width 19 height 19
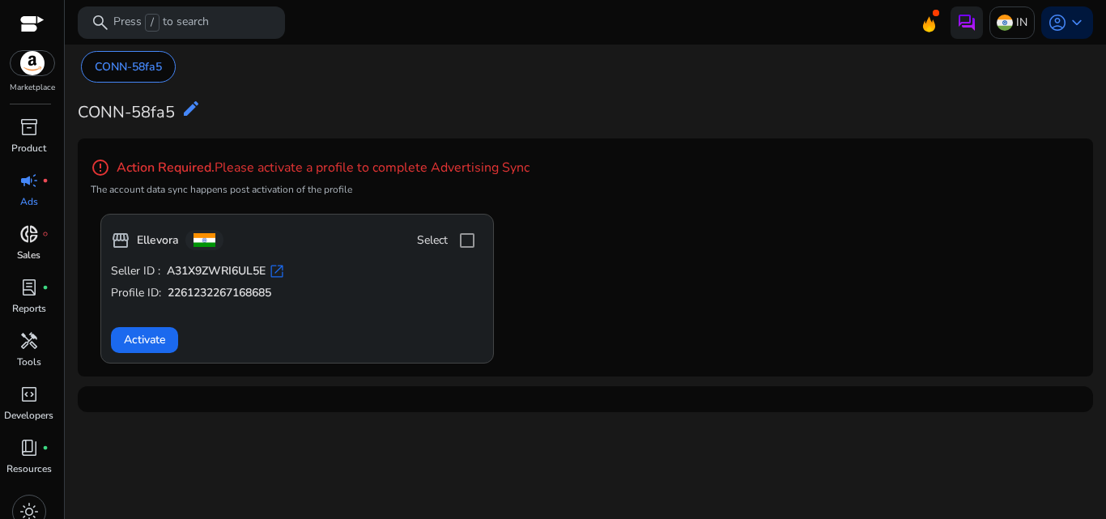
click at [34, 237] on span "donut_small" at bounding box center [28, 233] width 19 height 19
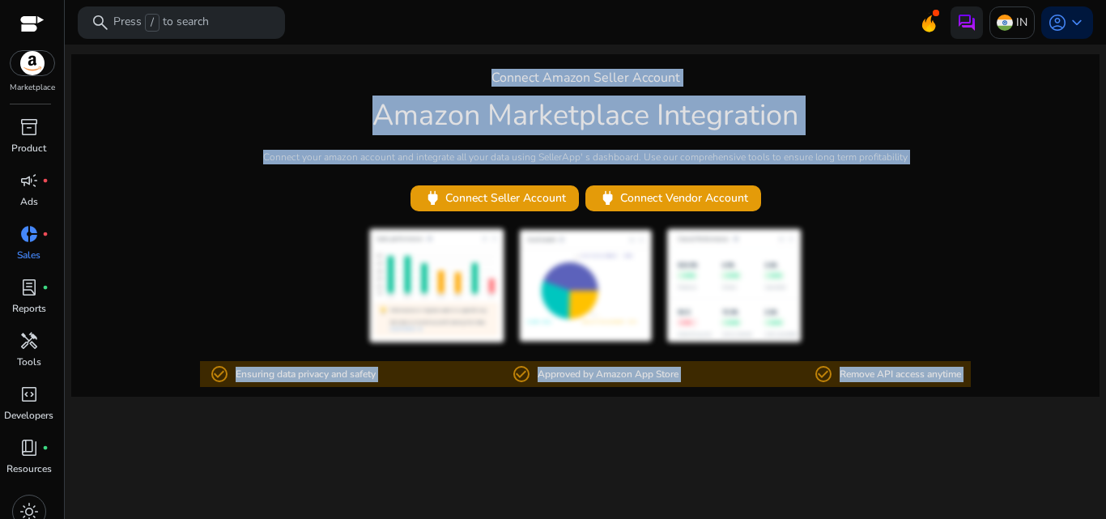
click at [631, 120] on h1 "Amazon Marketplace Integration" at bounding box center [585, 115] width 426 height 35
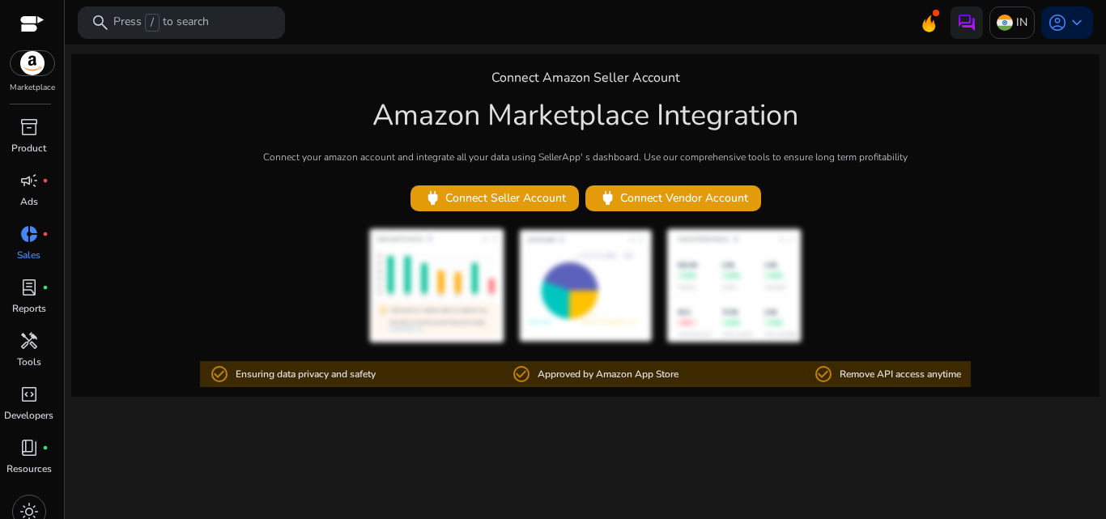
click at [884, 371] on p "Remove API access anytime" at bounding box center [899, 374] width 121 height 15
click at [821, 372] on mat-icon "check_circle_outline" at bounding box center [822, 373] width 19 height 19
drag, startPoint x: 821, startPoint y: 372, endPoint x: 941, endPoint y: 370, distance: 120.6
click at [941, 370] on div "check_circle_outline Remove API access anytime" at bounding box center [886, 374] width 147 height 26
click at [890, 370] on p "Remove API access anytime" at bounding box center [899, 374] width 121 height 15
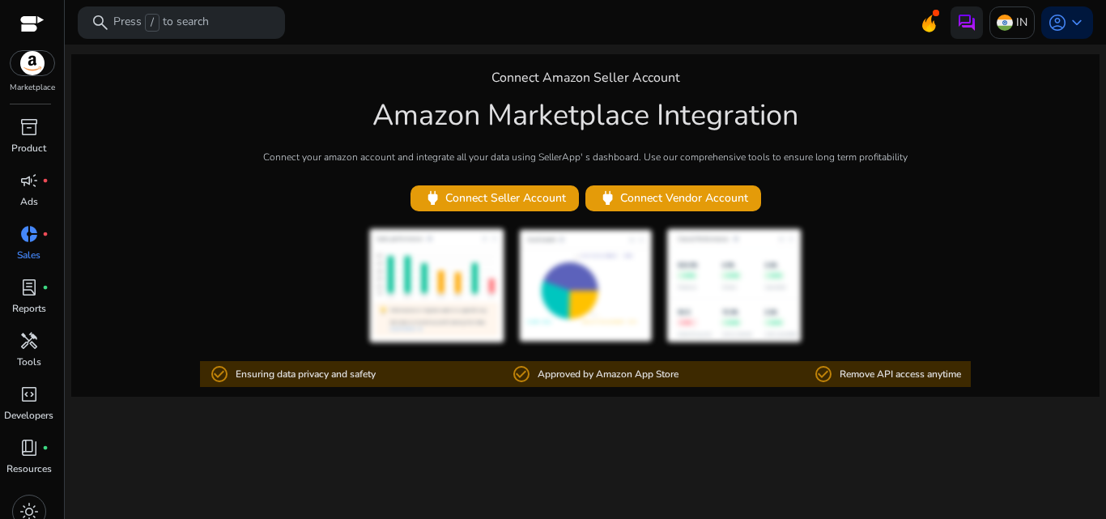
click at [587, 375] on p "Approved by Amazon App Store" at bounding box center [607, 374] width 141 height 15
drag, startPoint x: 558, startPoint y: 375, endPoint x: 701, endPoint y: 375, distance: 143.3
click at [701, 375] on div "check_circle_outline Ensuring data privacy and safety check_circle_outline Appr…" at bounding box center [585, 374] width 771 height 26
click at [596, 374] on p "Approved by Amazon App Store" at bounding box center [607, 374] width 141 height 15
drag, startPoint x: 308, startPoint y: 371, endPoint x: 361, endPoint y: 367, distance: 53.5
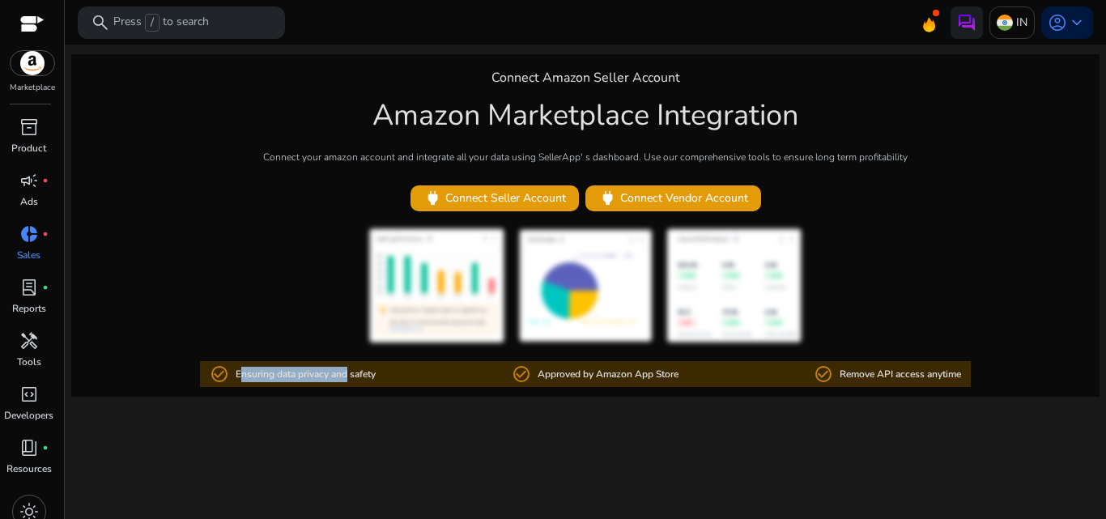
click at [365, 371] on p "Ensuring data privacy and safety" at bounding box center [306, 374] width 140 height 15
click at [361, 367] on p "Ensuring data privacy and safety" at bounding box center [306, 374] width 140 height 15
click at [1078, 26] on span "keyboard_arrow_down" at bounding box center [1076, 22] width 19 height 19
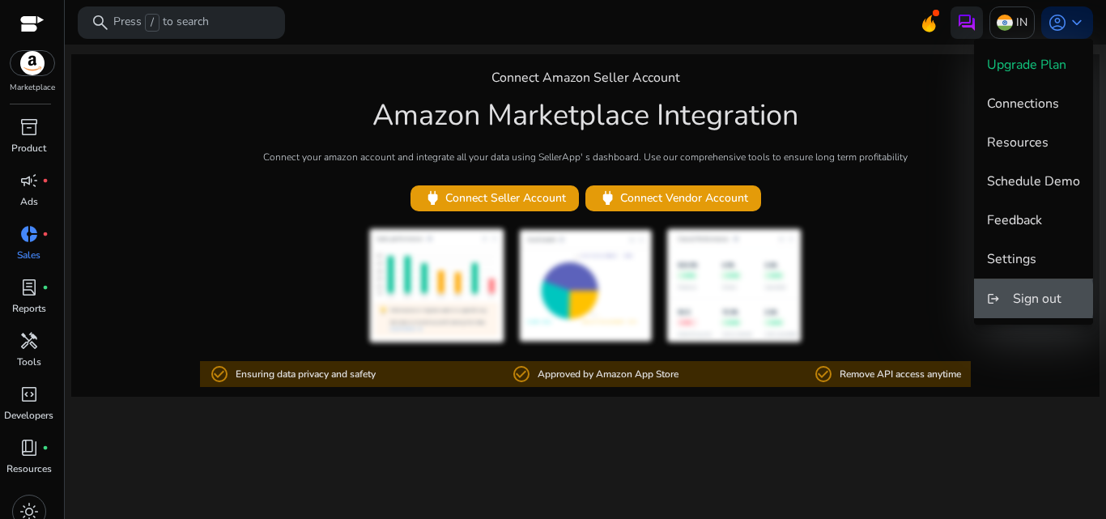
click at [1025, 299] on span "Sign out" at bounding box center [1037, 299] width 49 height 18
